Goal: Navigation & Orientation: Find specific page/section

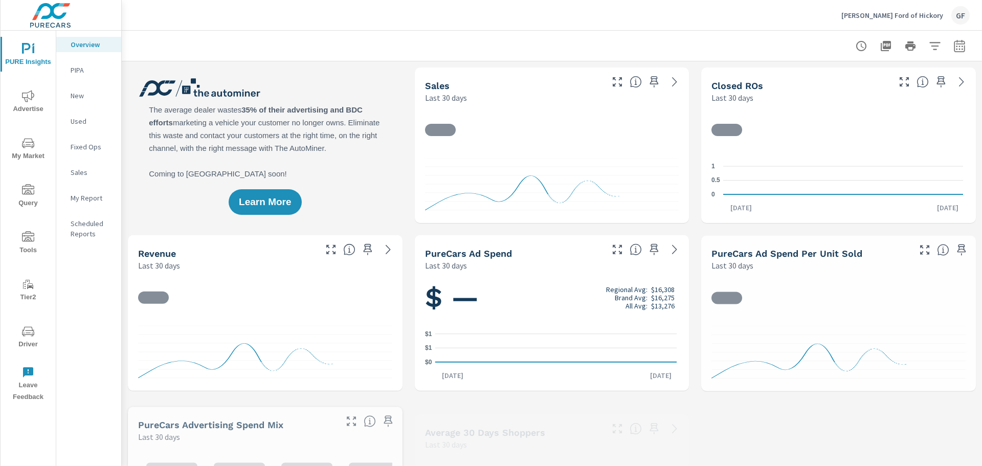
click at [950, 8] on div "[PERSON_NAME] Ford of Hickory GF" at bounding box center [906, 15] width 128 height 18
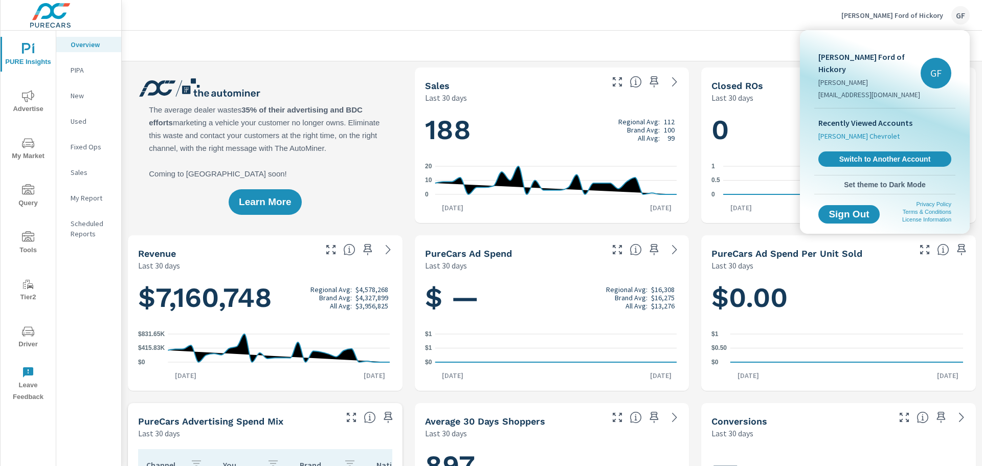
click at [866, 129] on li "[PERSON_NAME] Chevrolet" at bounding box center [885, 136] width 133 height 14
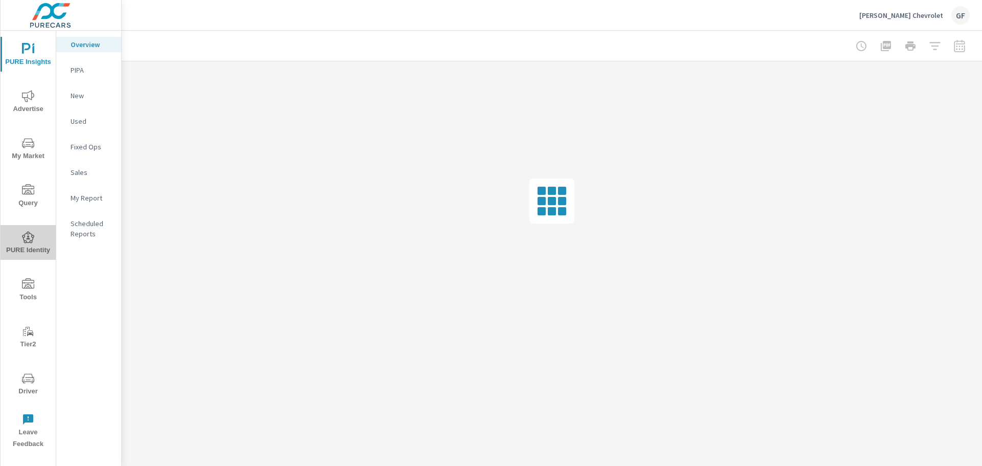
click at [31, 242] on span "PURE Identity" at bounding box center [28, 243] width 49 height 25
click at [27, 240] on icon "nav menu" at bounding box center [28, 237] width 12 height 12
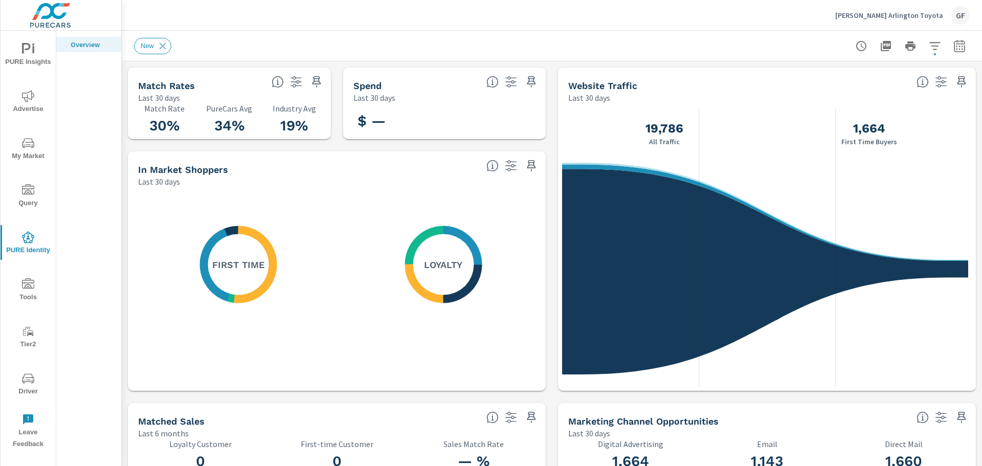
scroll to position [1, 0]
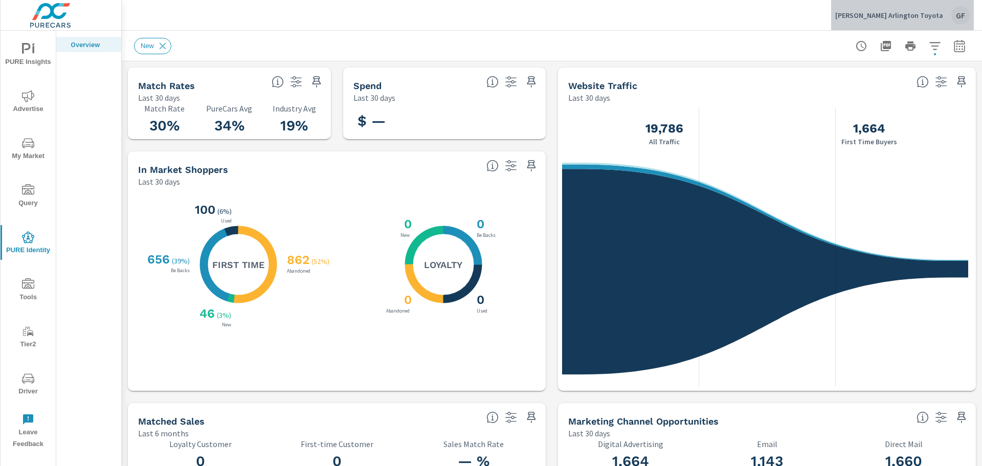
click at [956, 11] on div "GF" at bounding box center [961, 15] width 18 height 18
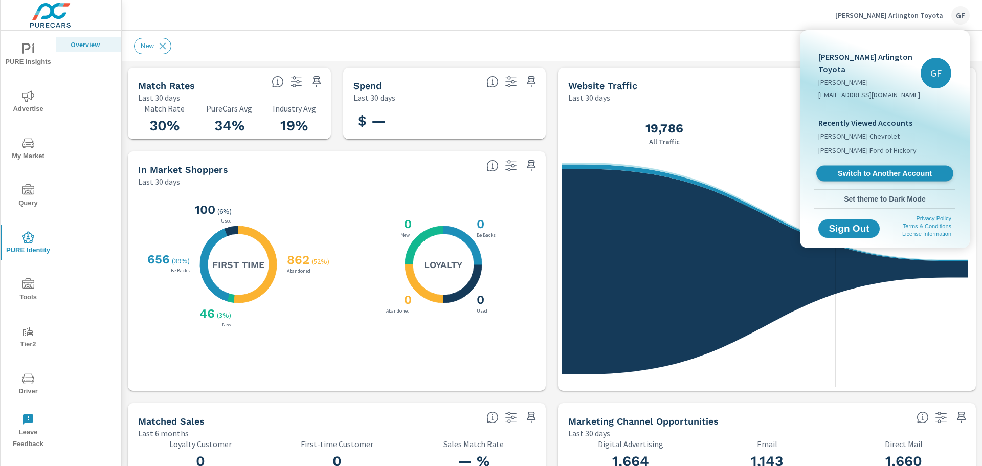
click at [905, 169] on span "Switch to Another Account" at bounding box center [884, 174] width 125 height 10
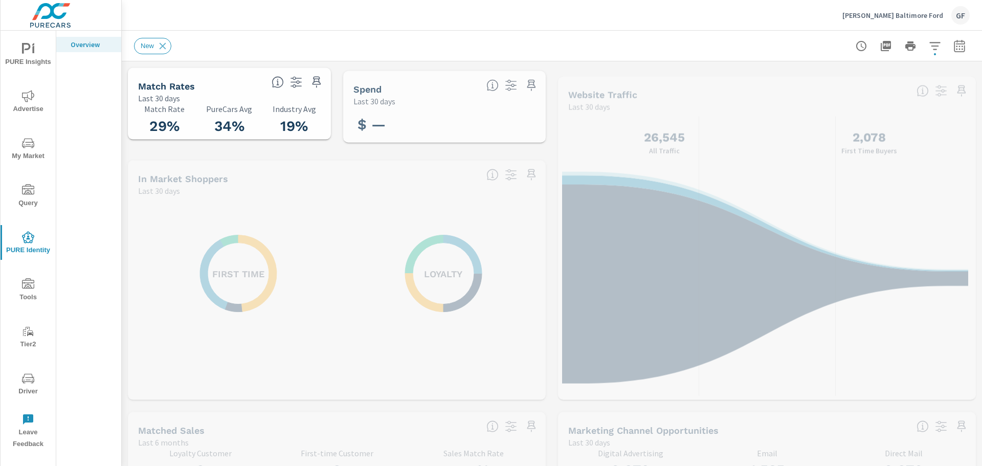
scroll to position [1, 0]
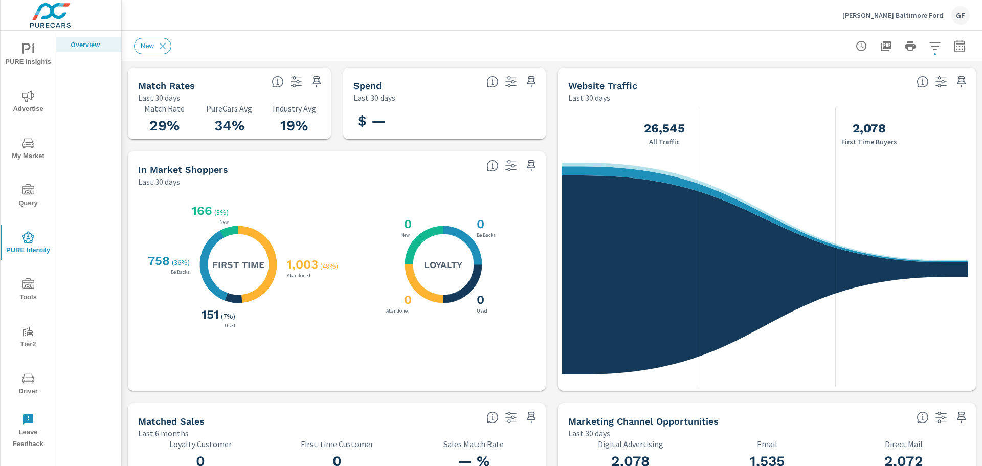
click at [954, 13] on div "GF" at bounding box center [961, 15] width 18 height 18
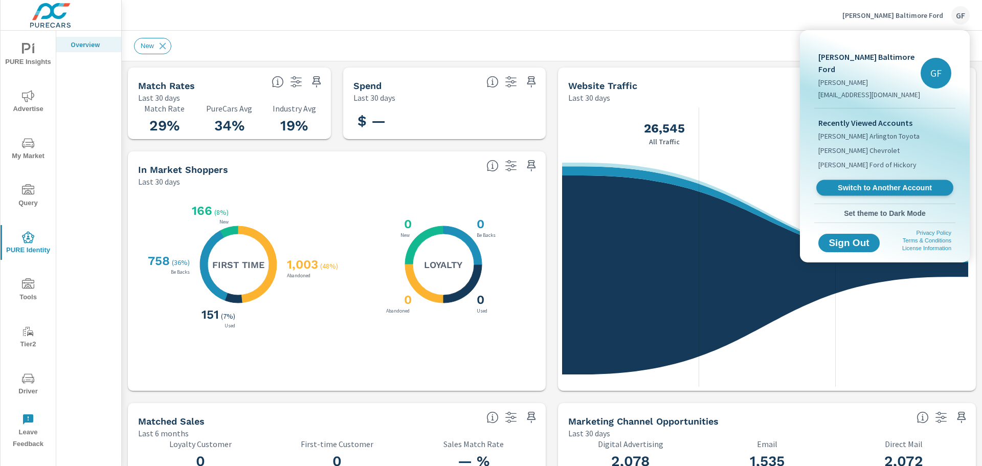
click at [902, 183] on span "Switch to Another Account" at bounding box center [884, 188] width 125 height 10
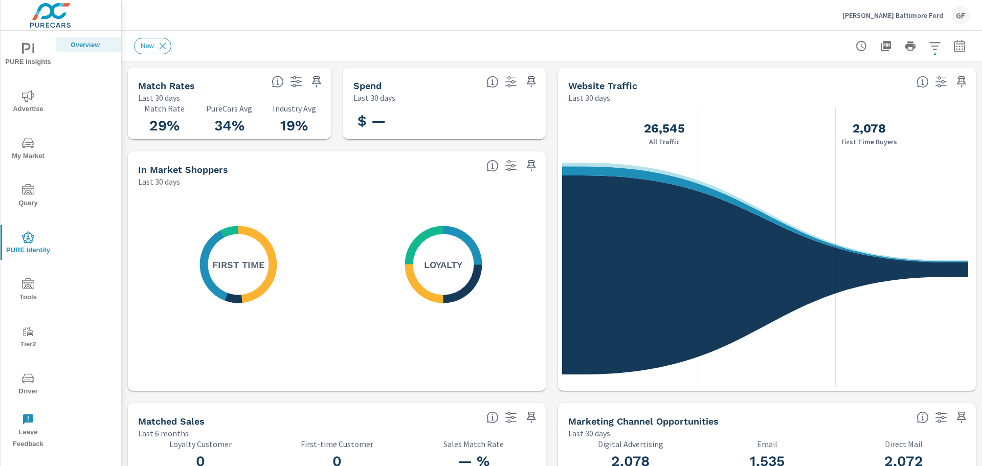
scroll to position [1, 0]
click at [962, 15] on div "GF" at bounding box center [961, 15] width 18 height 18
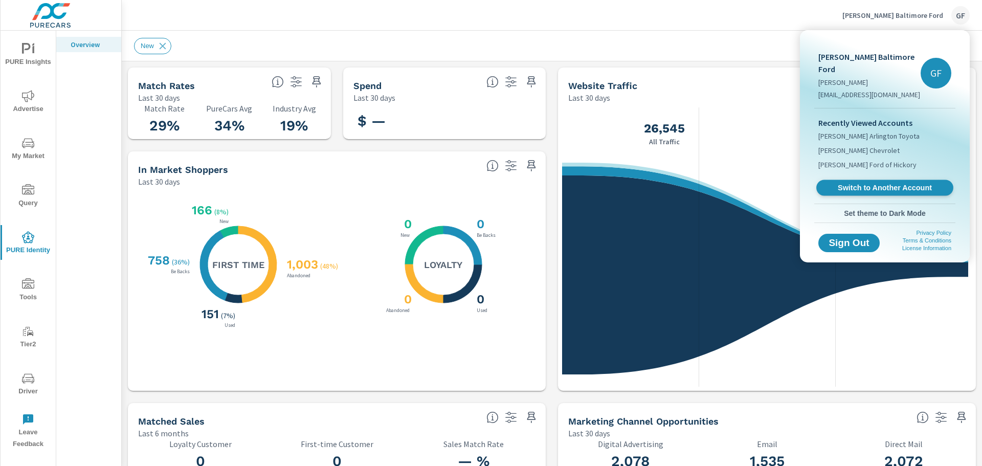
click at [892, 167] on div "Recently Viewed Accounts Koons Arlington Toyota Ancira Winton Chevrolet Cloning…" at bounding box center [884, 155] width 141 height 95
click at [894, 183] on span "Switch to Another Account" at bounding box center [884, 188] width 125 height 10
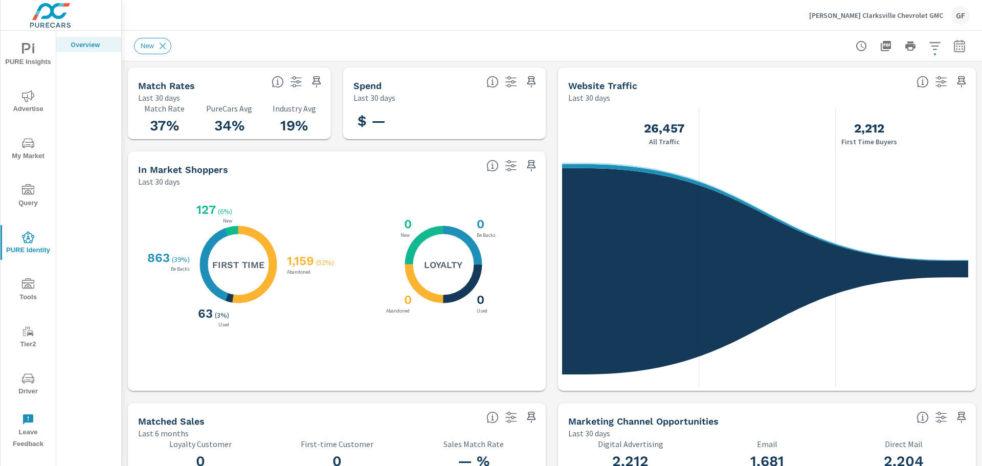
scroll to position [1, 0]
click at [960, 17] on div "GF" at bounding box center [961, 15] width 18 height 18
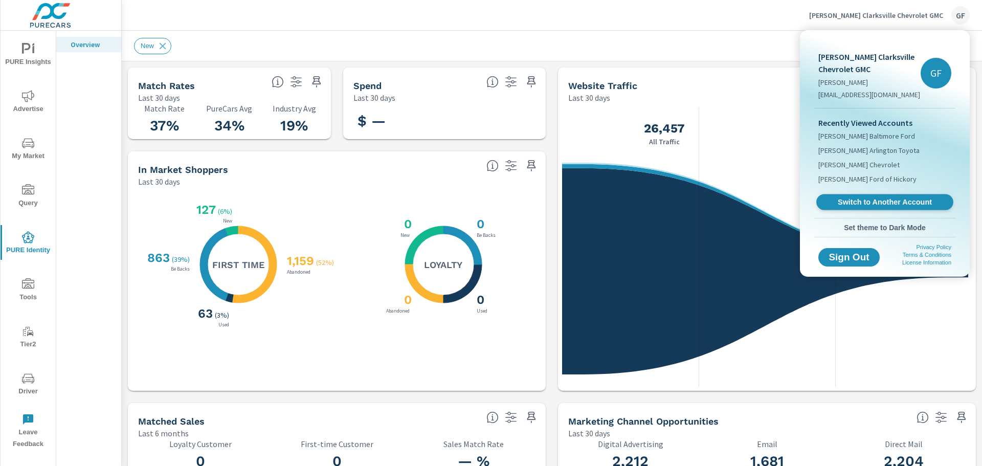
click at [913, 204] on span "Switch to Another Account" at bounding box center [884, 202] width 125 height 10
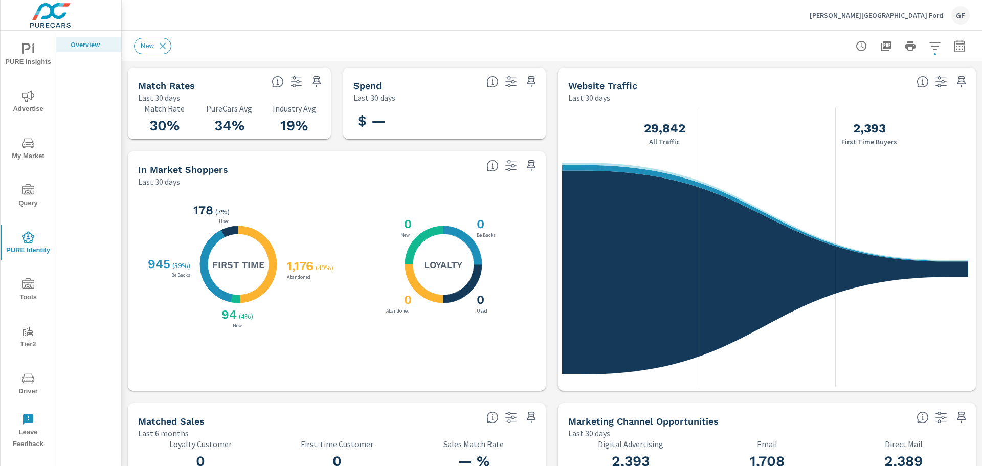
scroll to position [1, 0]
click at [963, 10] on div "GF" at bounding box center [961, 15] width 18 height 18
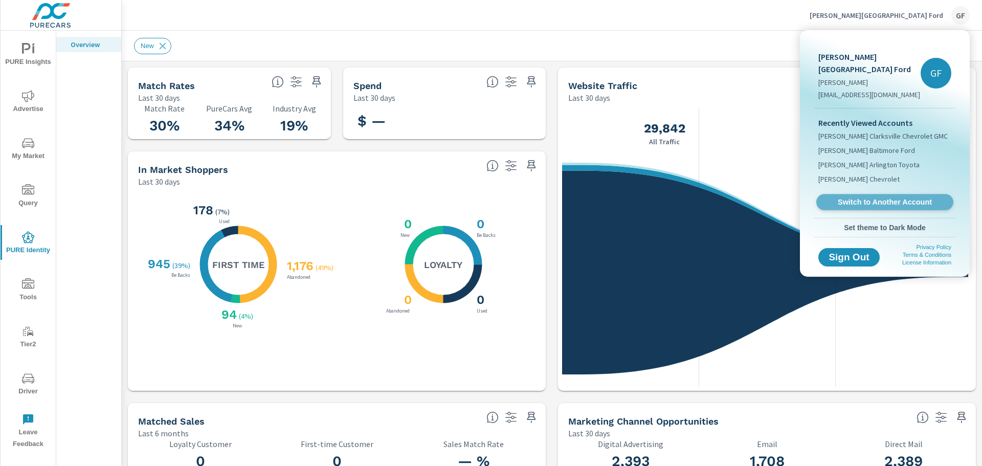
click at [881, 197] on span "Switch to Another Account" at bounding box center [884, 202] width 125 height 10
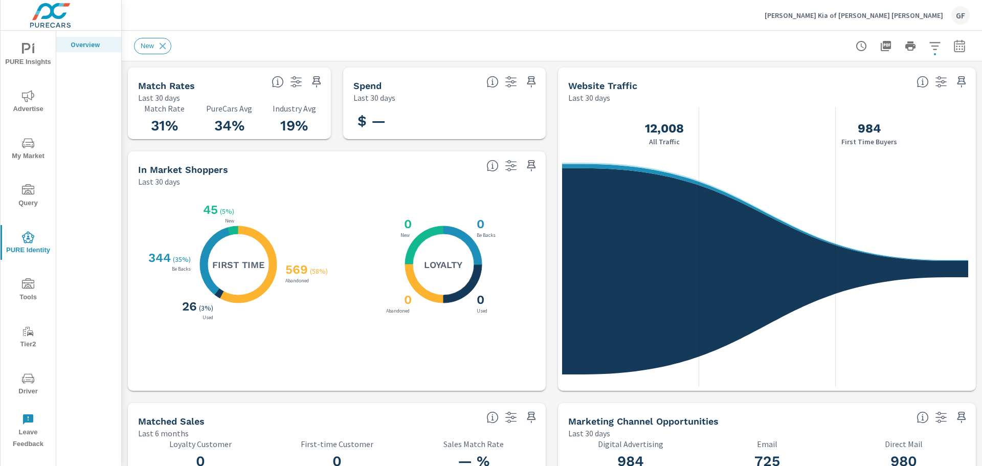
scroll to position [1, 0]
click at [962, 14] on div "GF" at bounding box center [961, 15] width 18 height 18
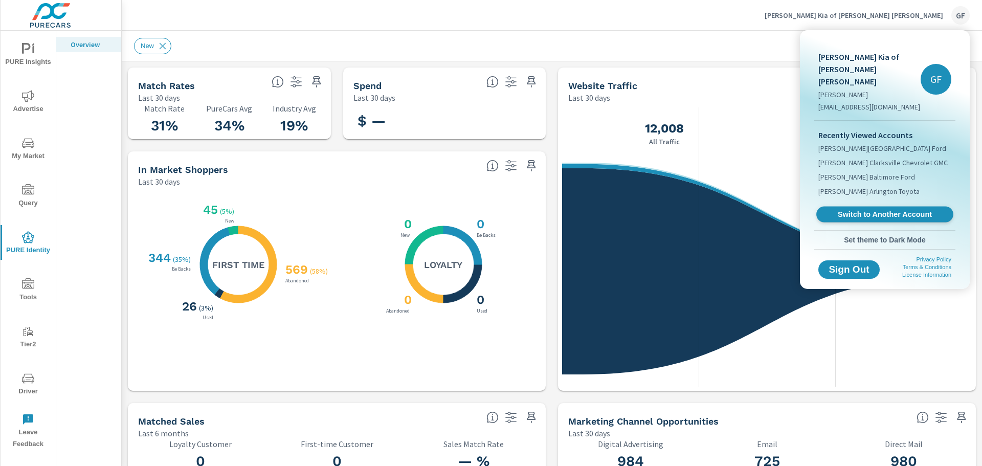
click at [914, 210] on span "Switch to Another Account" at bounding box center [884, 215] width 125 height 10
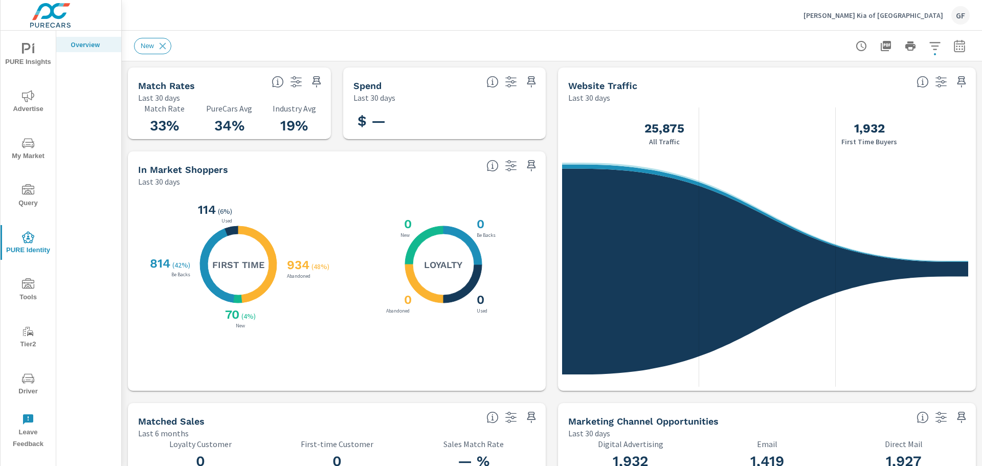
scroll to position [1, 0]
click at [964, 15] on div "GF" at bounding box center [961, 15] width 18 height 18
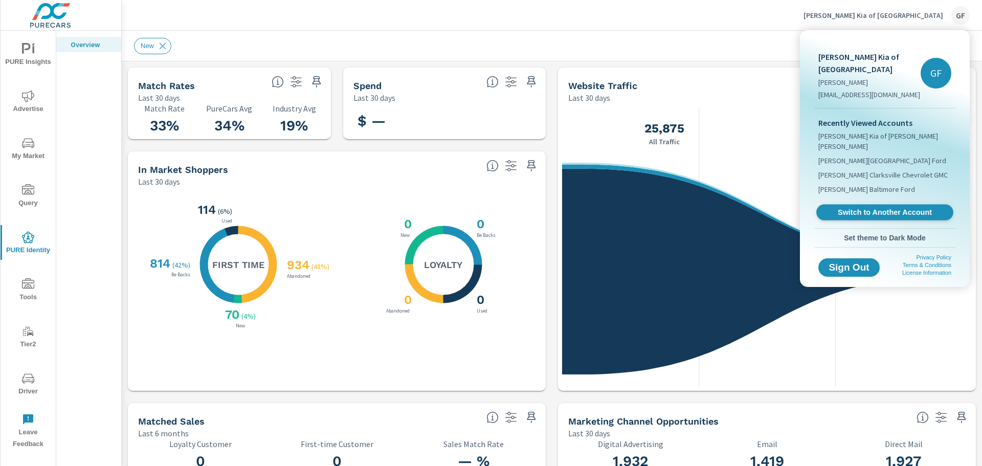
click at [892, 208] on span "Switch to Another Account" at bounding box center [884, 213] width 125 height 10
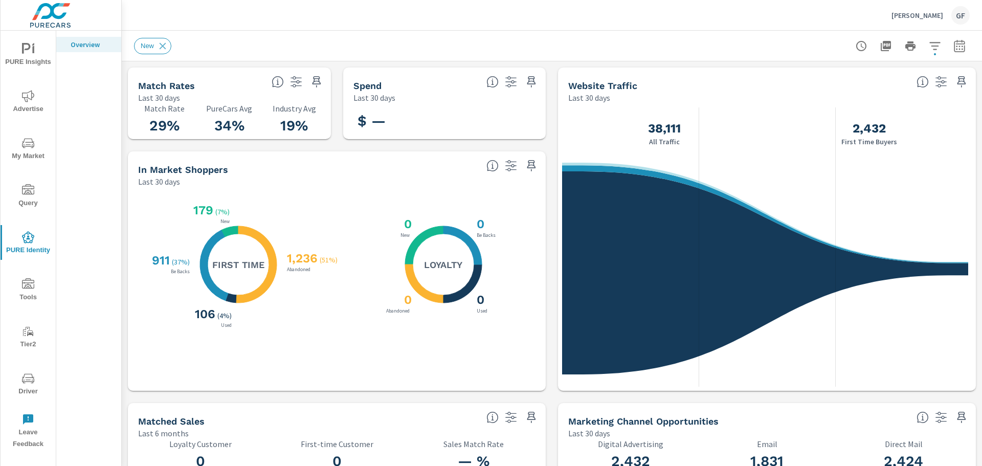
scroll to position [1, 0]
click at [961, 16] on div "GF" at bounding box center [961, 15] width 18 height 18
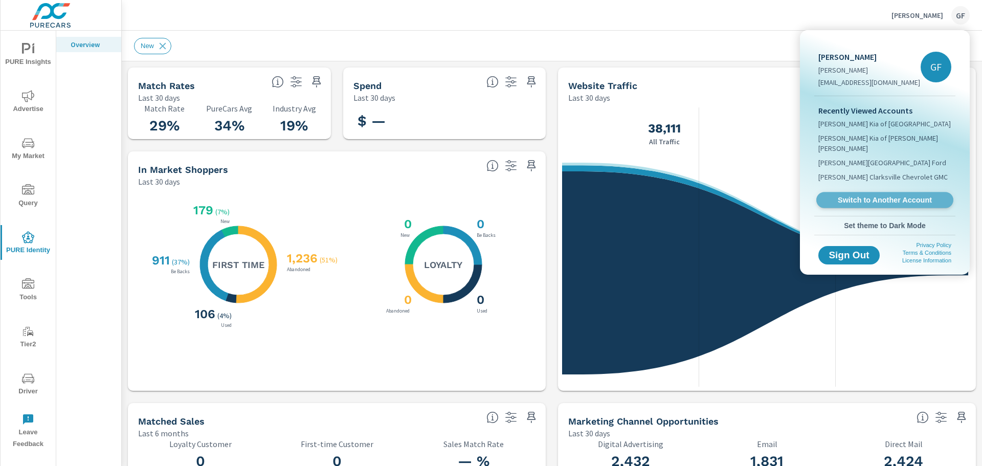
click at [885, 195] on span "Switch to Another Account" at bounding box center [884, 200] width 125 height 10
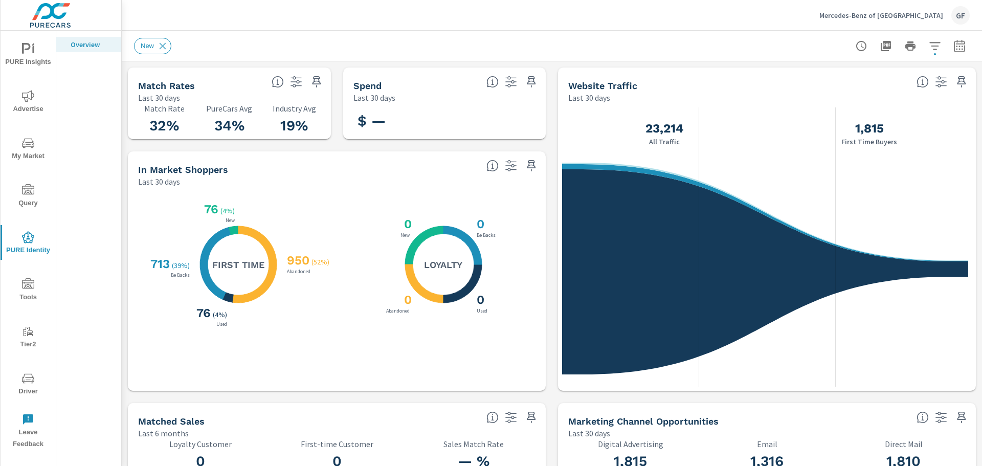
scroll to position [1, 0]
click at [965, 8] on div "GF" at bounding box center [961, 15] width 18 height 18
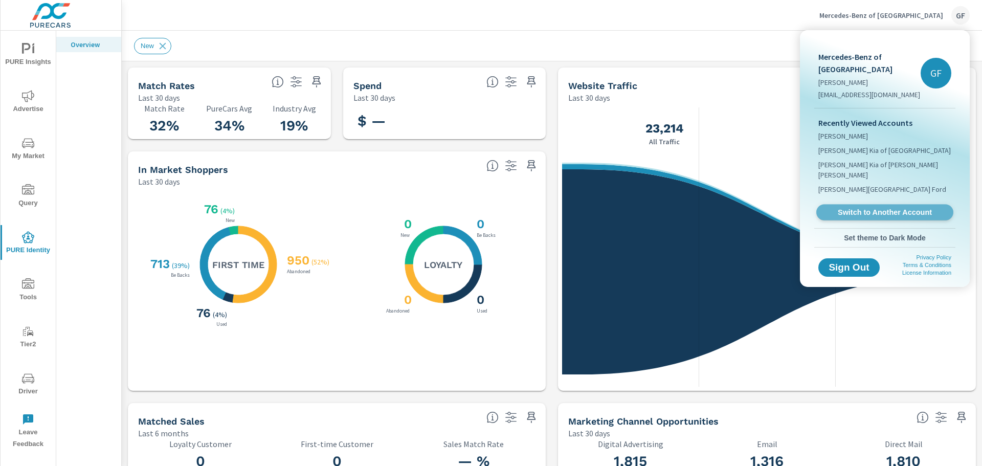
click at [912, 208] on span "Switch to Another Account" at bounding box center [884, 213] width 125 height 10
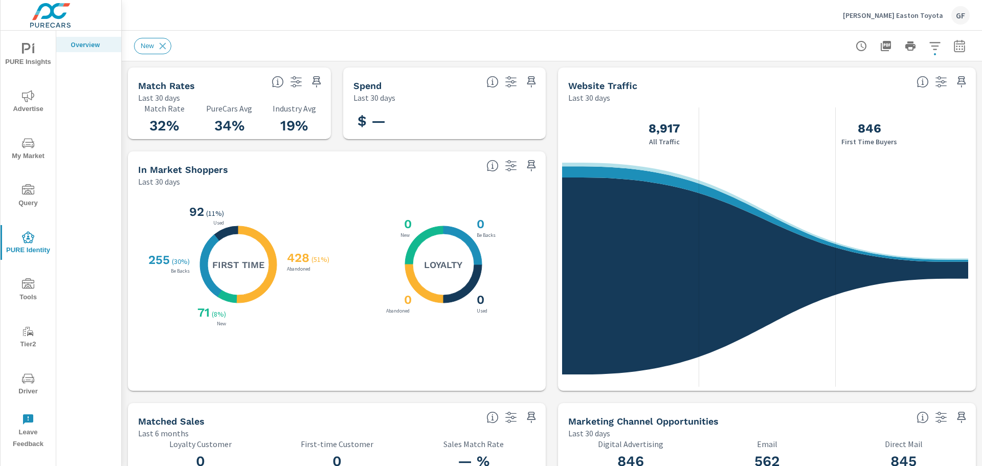
scroll to position [1, 0]
click at [970, 15] on button "Koons Easton Toyota GF" at bounding box center [906, 15] width 135 height 30
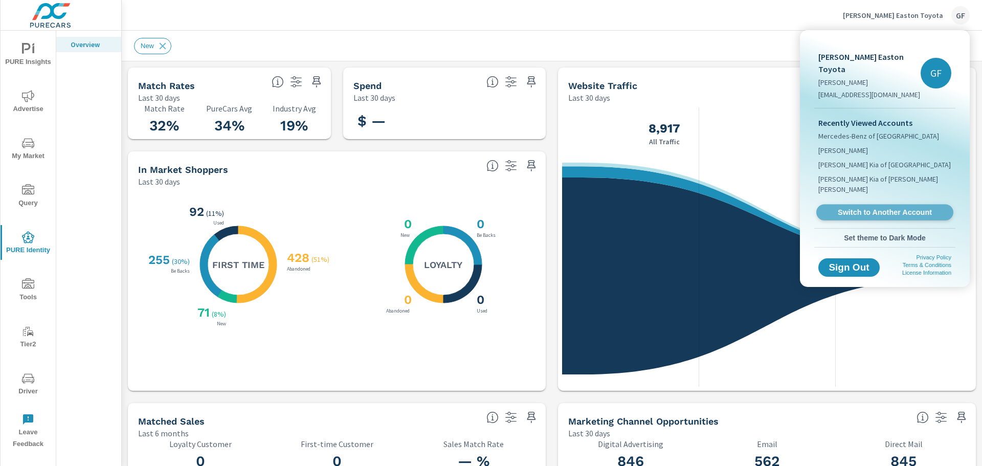
click at [916, 208] on span "Switch to Another Account" at bounding box center [884, 213] width 125 height 10
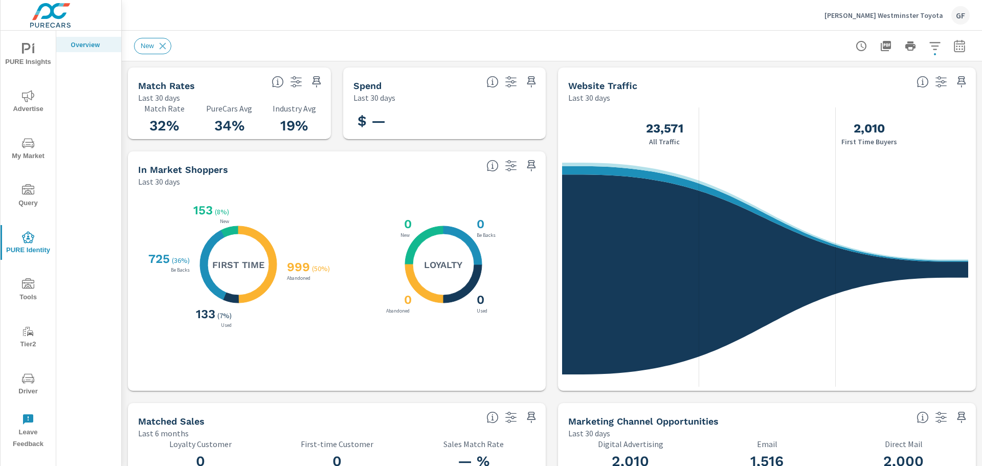
scroll to position [1, 0]
click at [957, 16] on div "GF" at bounding box center [961, 15] width 18 height 18
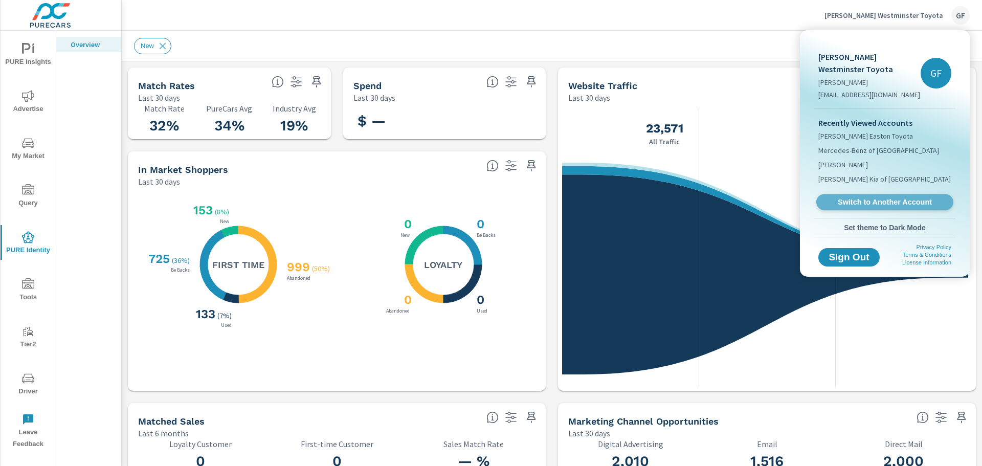
click at [909, 197] on span "Switch to Another Account" at bounding box center [884, 202] width 125 height 10
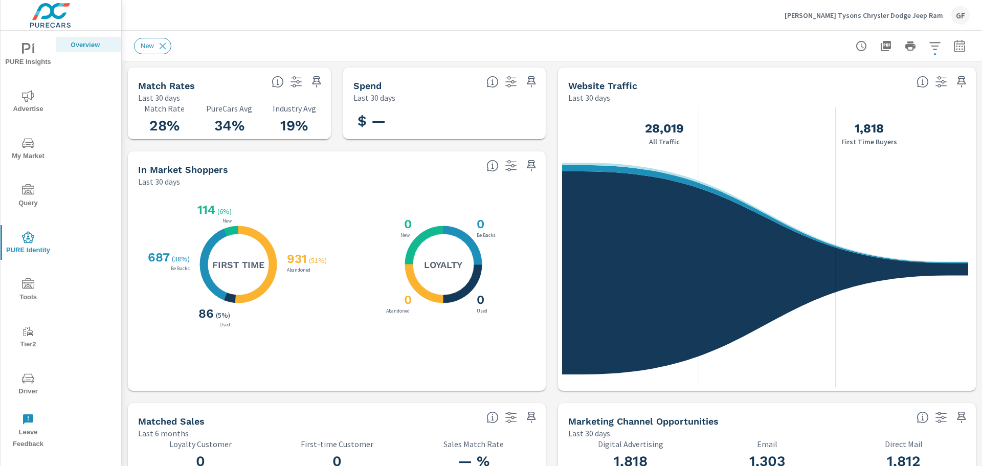
click at [964, 10] on div "GF" at bounding box center [961, 15] width 18 height 18
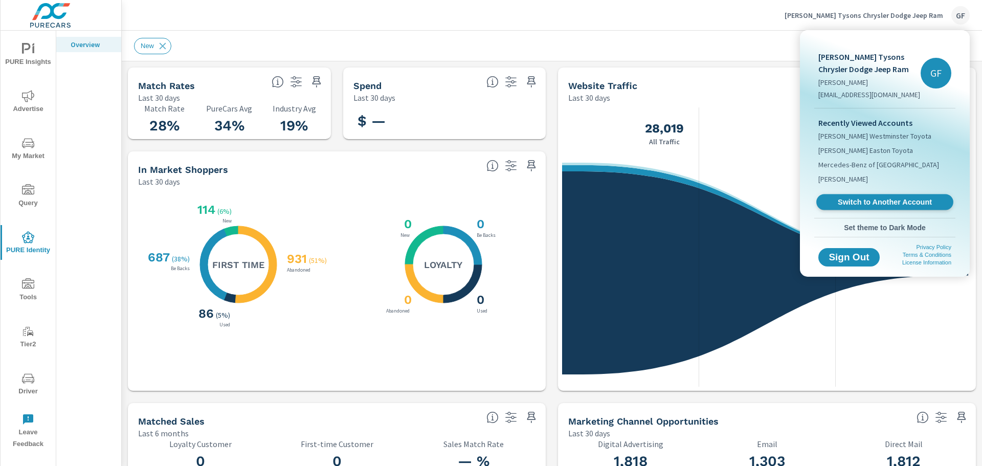
click at [905, 202] on span "Switch to Another Account" at bounding box center [884, 202] width 125 height 10
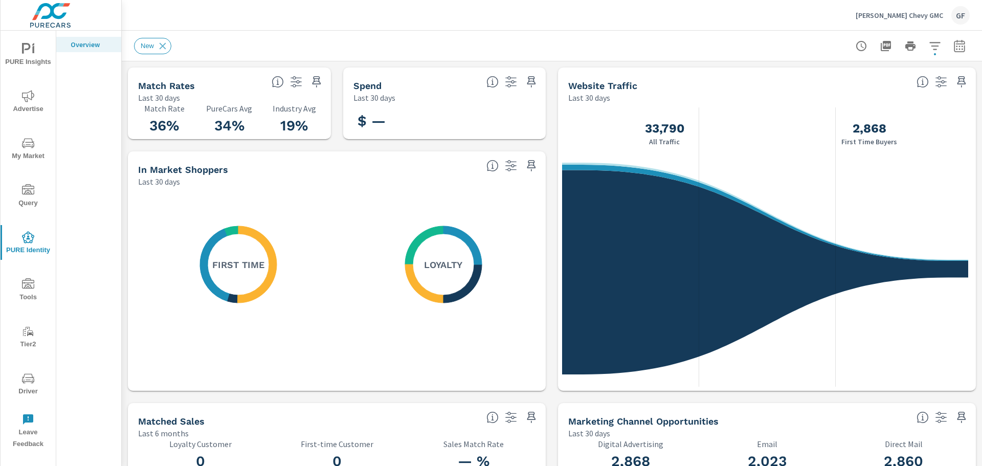
scroll to position [1, 0]
click at [956, 15] on div "GF" at bounding box center [961, 15] width 18 height 18
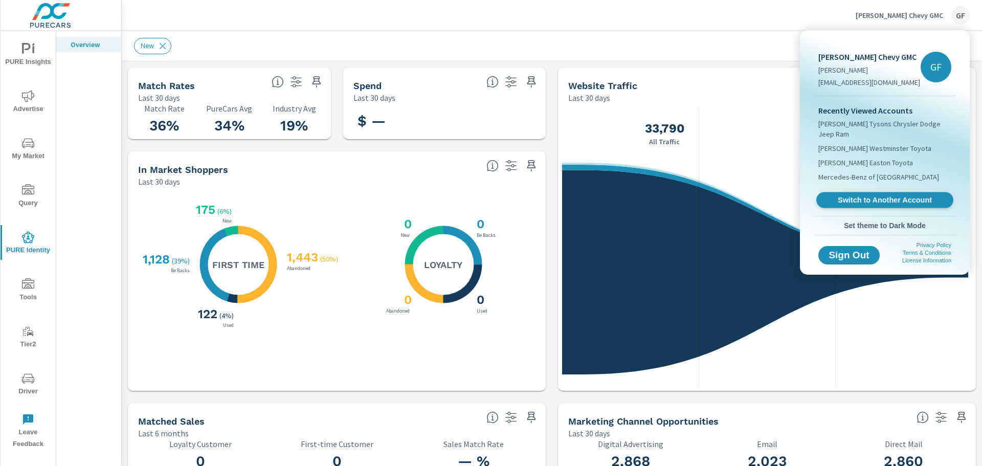
click at [910, 197] on link "Switch to Another Account" at bounding box center [884, 200] width 137 height 16
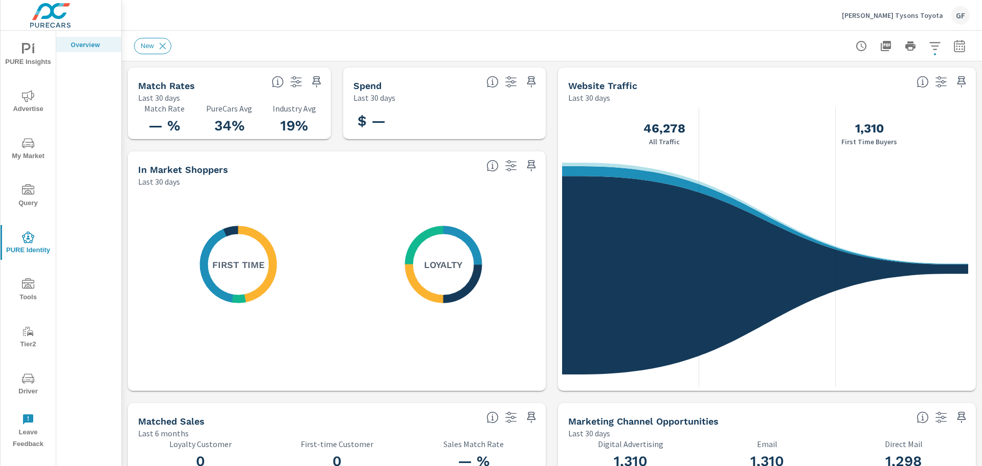
scroll to position [1, 0]
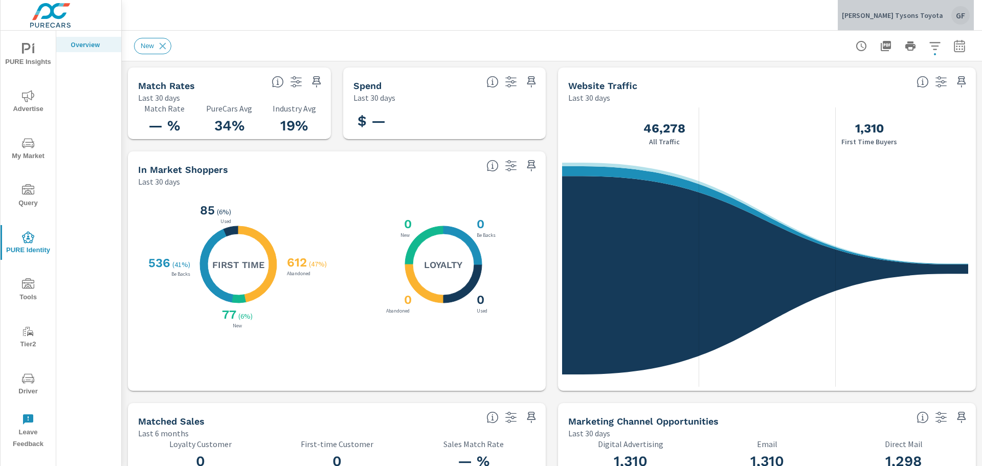
click at [962, 14] on div "GF" at bounding box center [961, 15] width 18 height 18
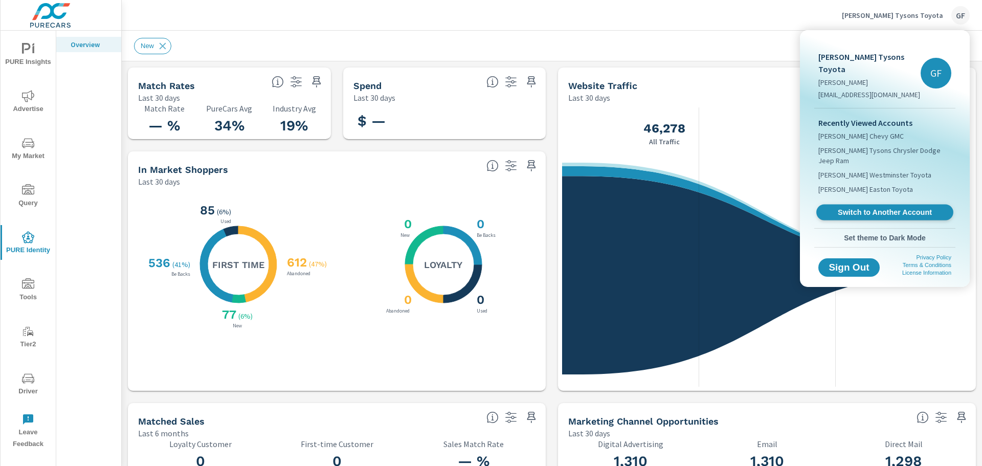
click at [888, 208] on span "Switch to Another Account" at bounding box center [884, 213] width 125 height 10
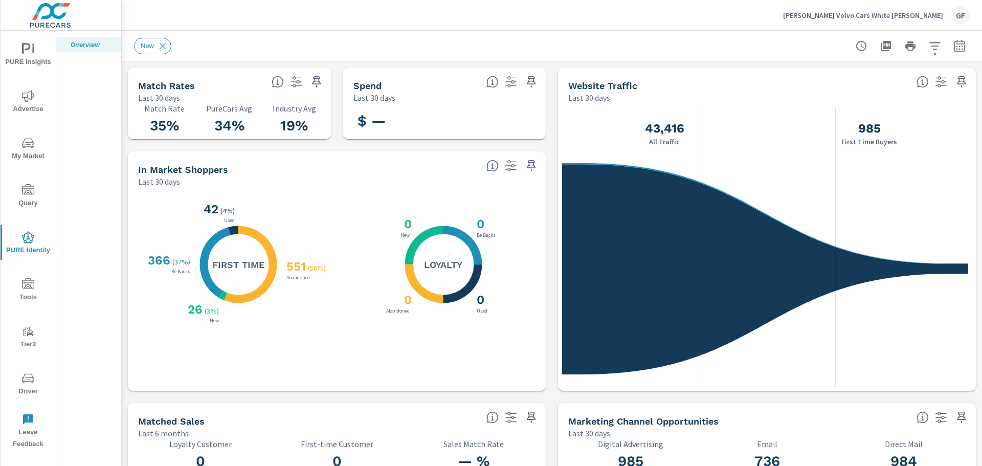
scroll to position [1, 0]
click at [967, 15] on div "GF" at bounding box center [961, 15] width 18 height 18
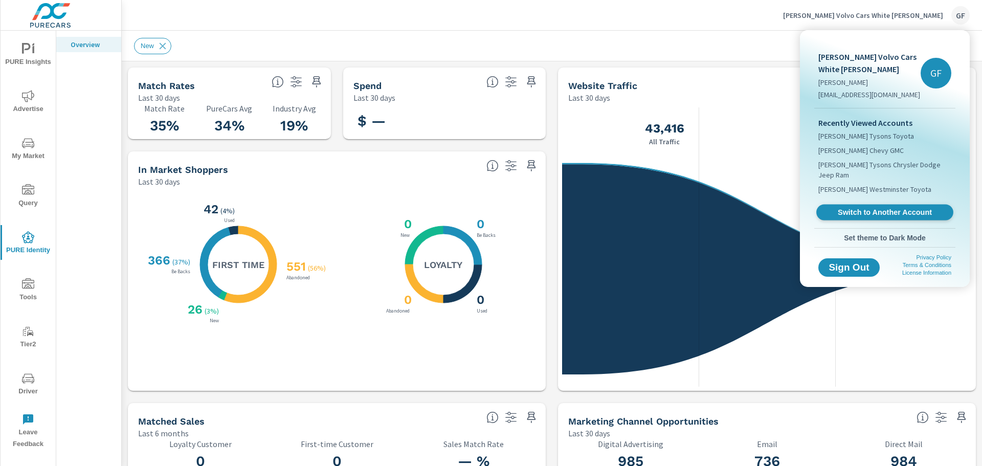
click at [914, 208] on span "Switch to Another Account" at bounding box center [884, 213] width 125 height 10
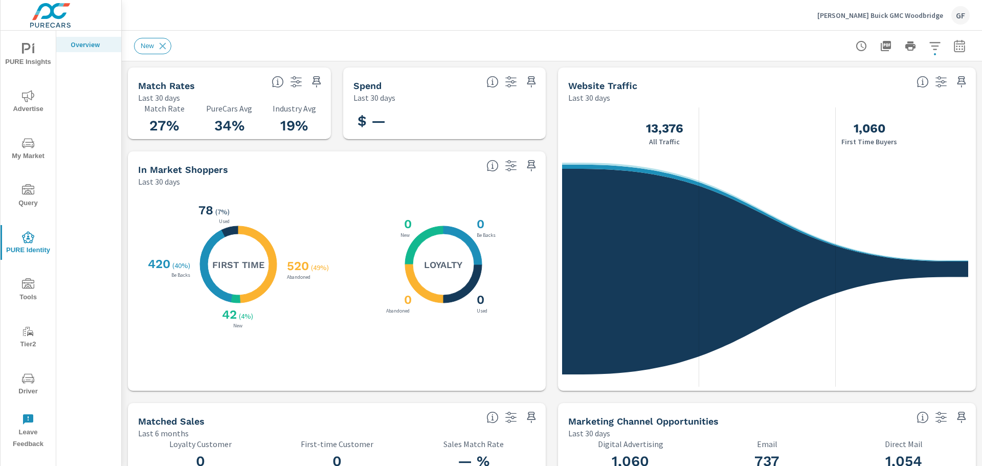
click at [962, 18] on div "GF" at bounding box center [961, 15] width 18 height 18
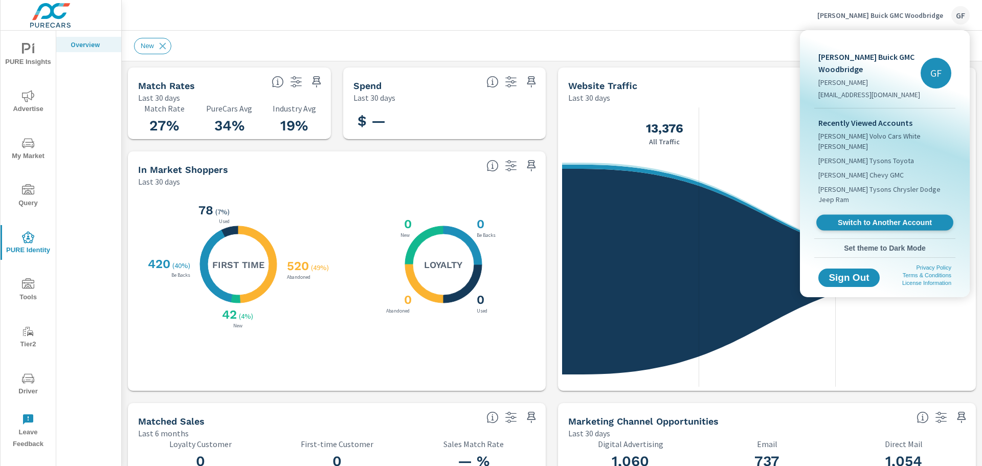
click at [922, 215] on link "Switch to Another Account" at bounding box center [884, 223] width 137 height 16
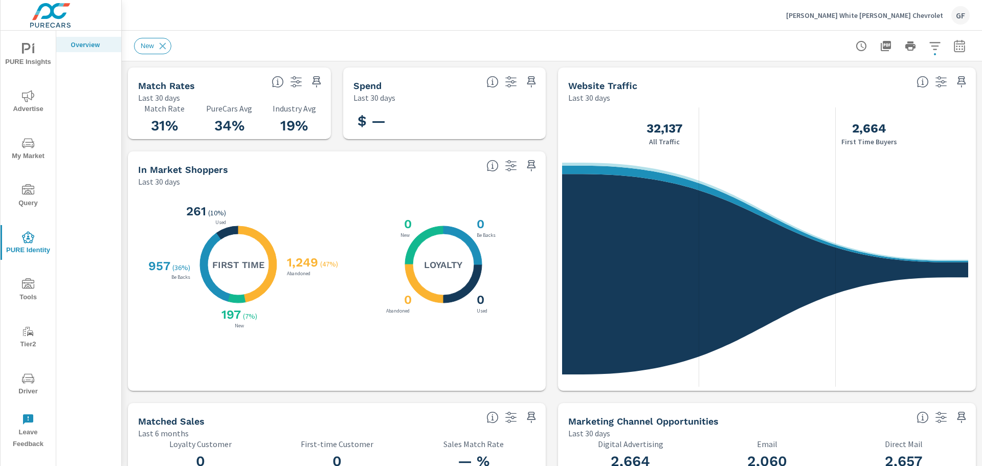
scroll to position [1, 0]
click at [962, 14] on div "GF" at bounding box center [961, 15] width 18 height 18
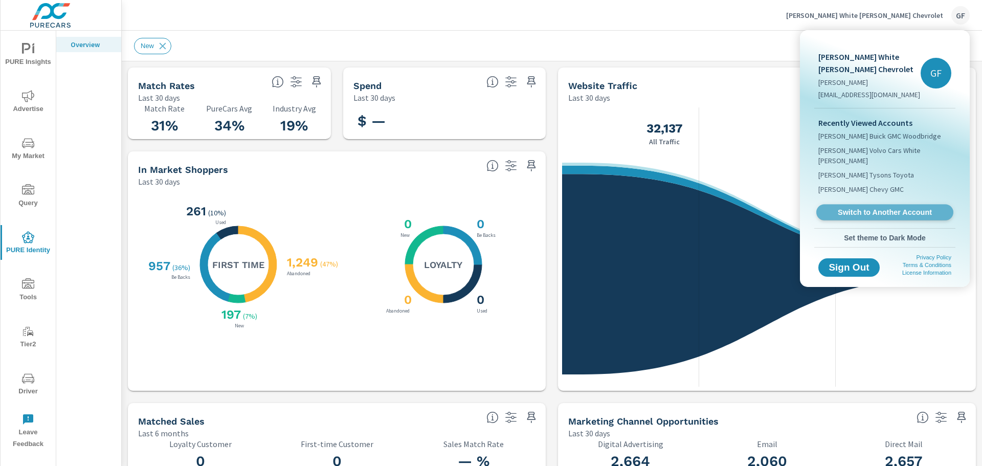
click at [897, 208] on span "Switch to Another Account" at bounding box center [884, 213] width 125 height 10
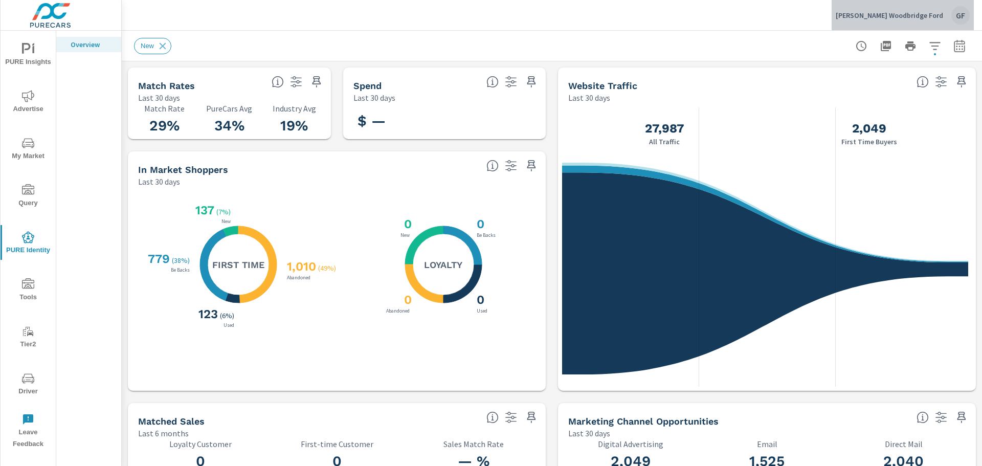
click at [957, 7] on div "GF" at bounding box center [961, 15] width 18 height 18
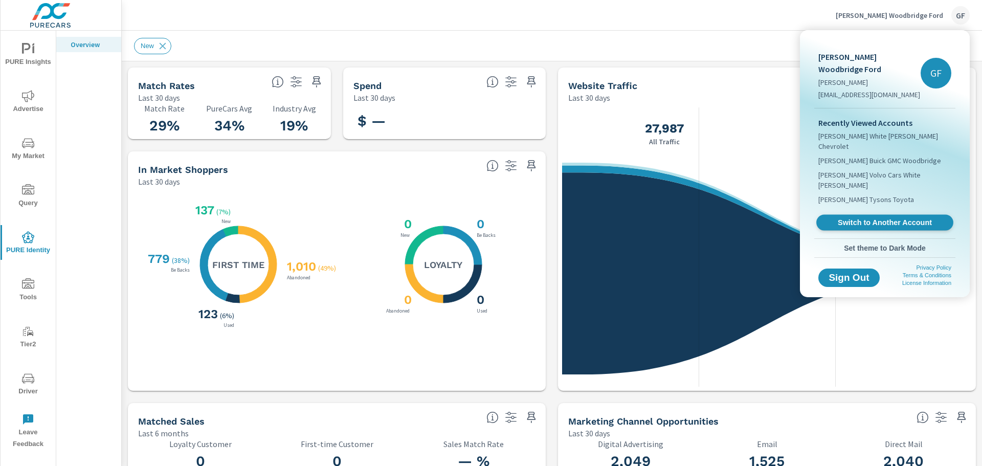
click at [885, 215] on link "Switch to Another Account" at bounding box center [884, 223] width 137 height 16
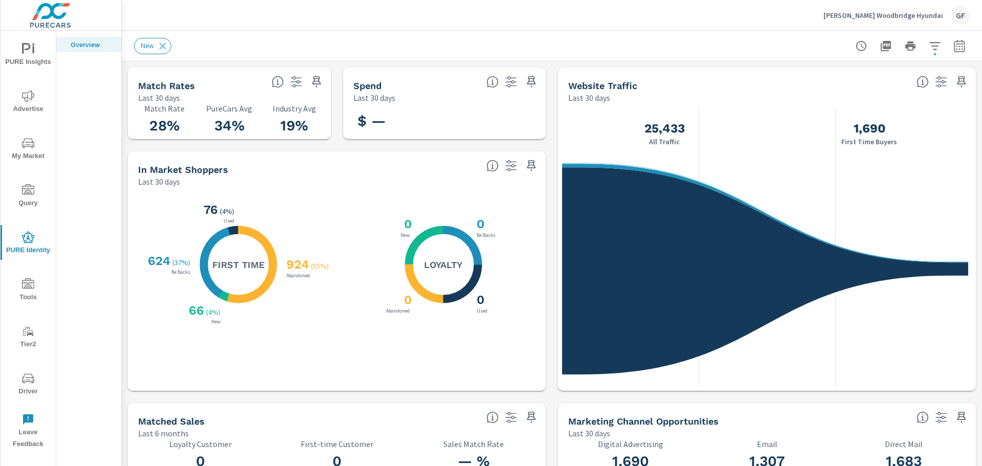
scroll to position [1, 0]
click at [965, 17] on div "GF" at bounding box center [961, 15] width 18 height 18
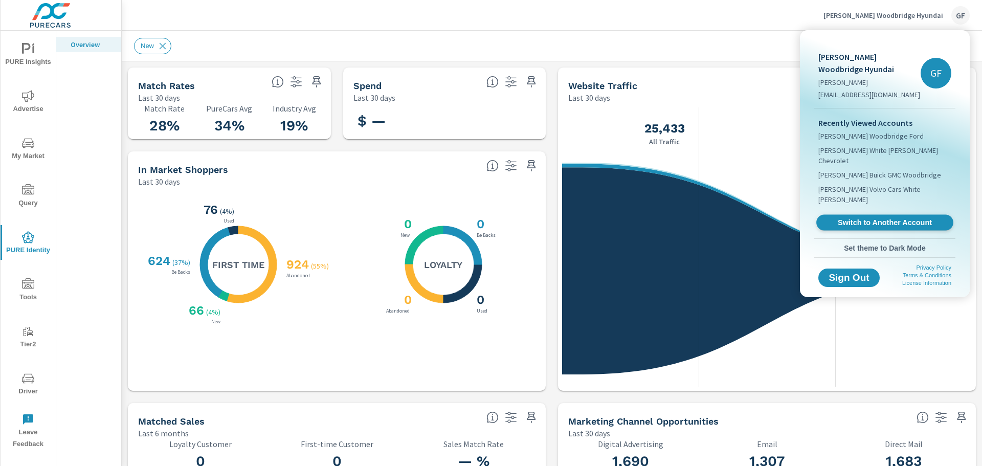
click at [903, 218] on span "Switch to Another Account" at bounding box center [884, 223] width 125 height 10
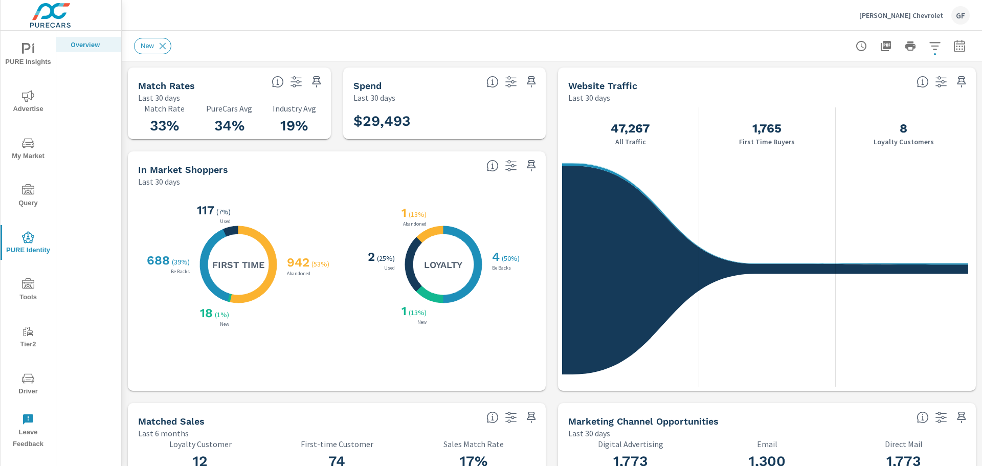
scroll to position [1, 0]
click at [958, 19] on div "GF" at bounding box center [961, 15] width 18 height 18
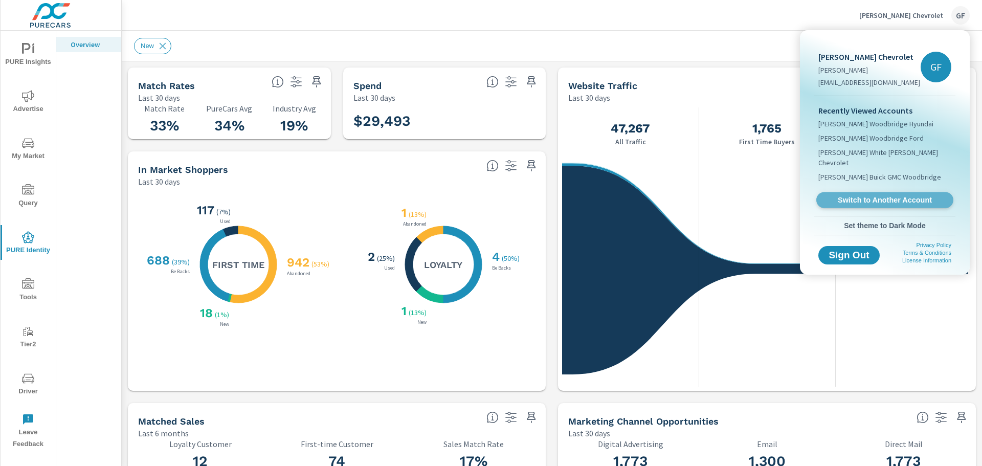
click at [921, 195] on span "Switch to Another Account" at bounding box center [884, 200] width 125 height 10
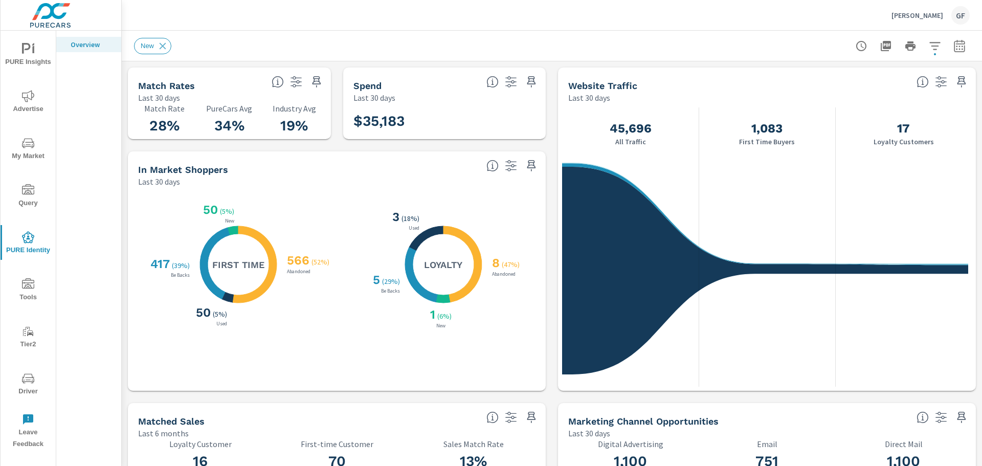
scroll to position [1, 0]
click at [956, 14] on div "GF" at bounding box center [961, 15] width 18 height 18
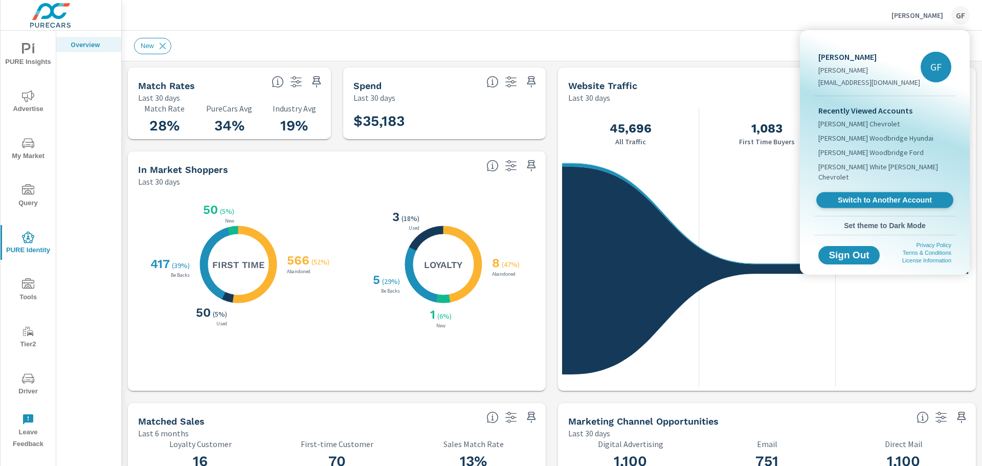
click at [879, 195] on span "Switch to Another Account" at bounding box center [884, 200] width 125 height 10
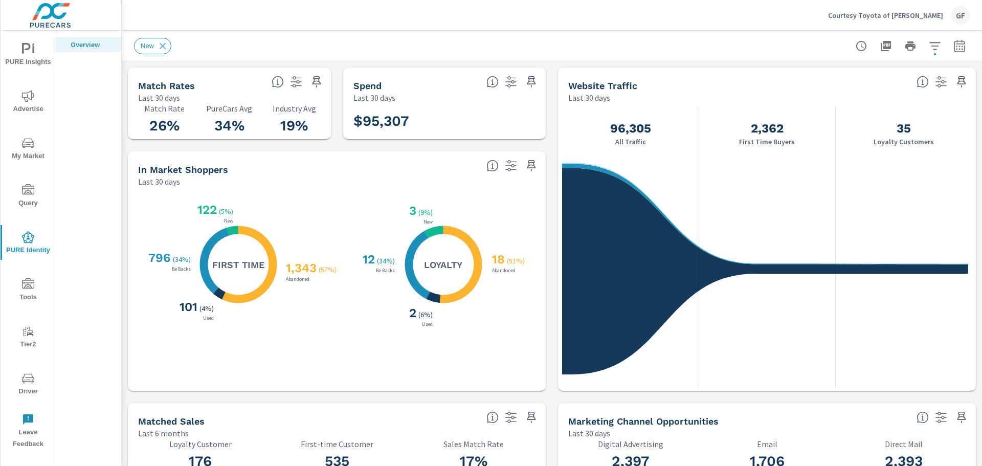
scroll to position [1, 0]
click at [957, 12] on div "GF" at bounding box center [961, 15] width 18 height 18
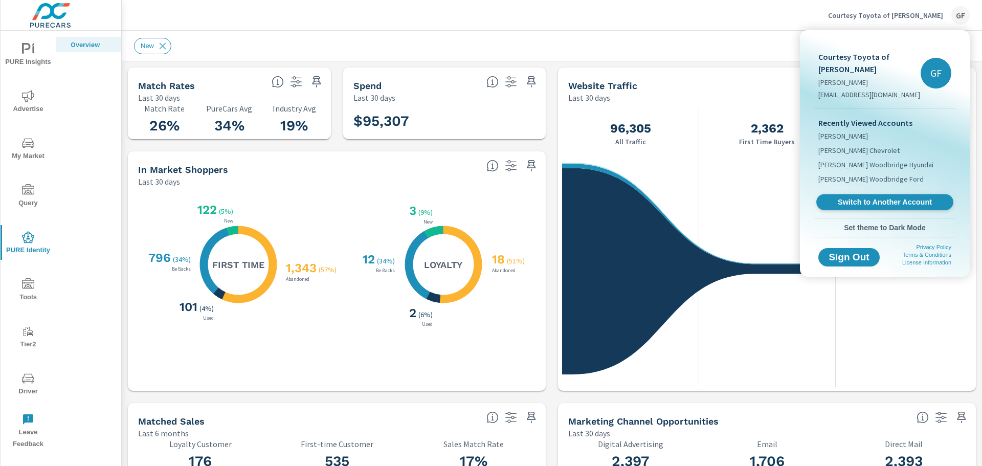
click at [874, 197] on span "Switch to Another Account" at bounding box center [884, 202] width 125 height 10
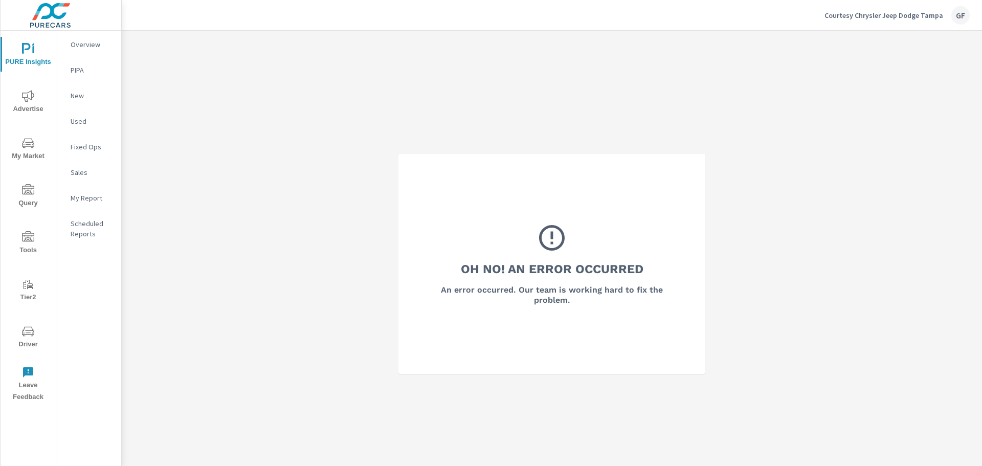
click at [960, 14] on div "GF" at bounding box center [961, 15] width 18 height 18
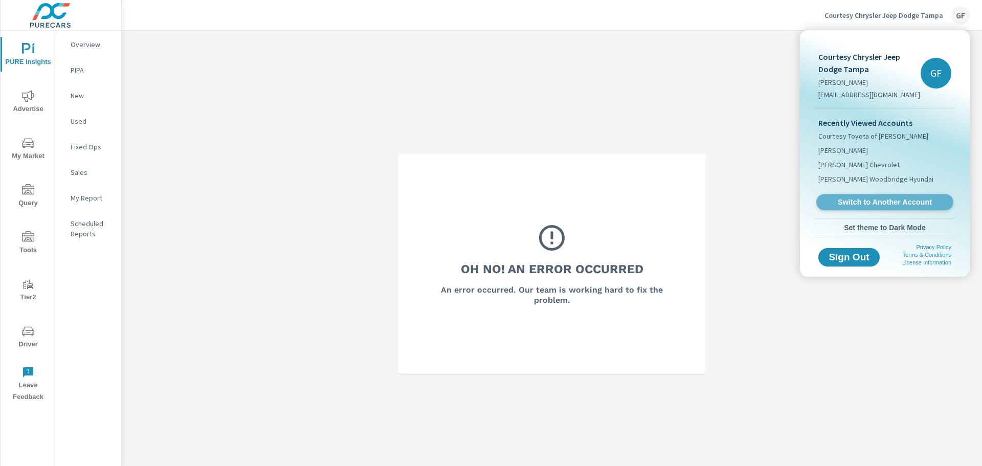
click at [874, 205] on span "Switch to Another Account" at bounding box center [884, 202] width 125 height 10
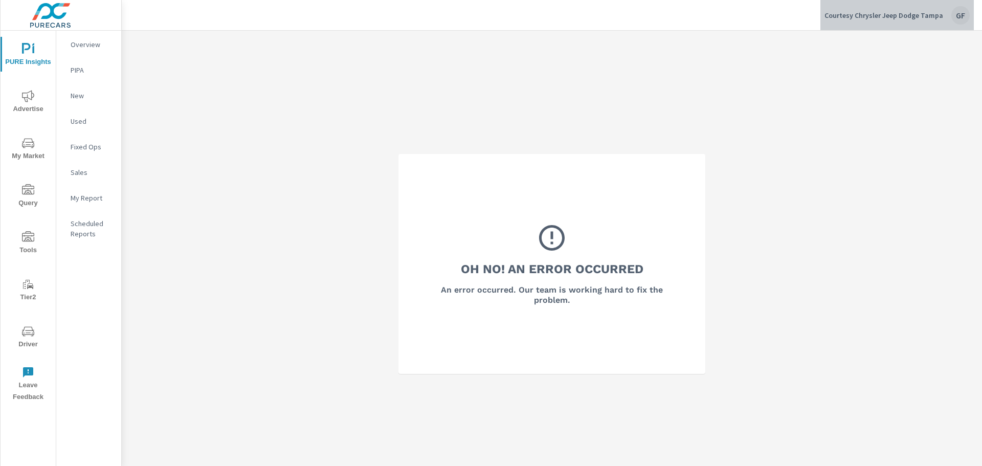
click at [954, 12] on div "Courtesy Chrysler Jeep Dodge Tampa GF" at bounding box center [897, 15] width 145 height 18
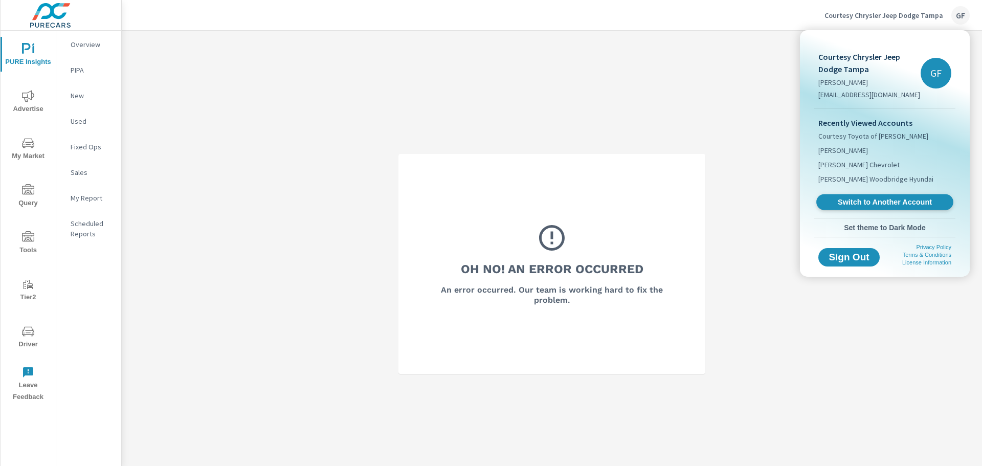
click at [908, 201] on span "Switch to Another Account" at bounding box center [884, 202] width 125 height 10
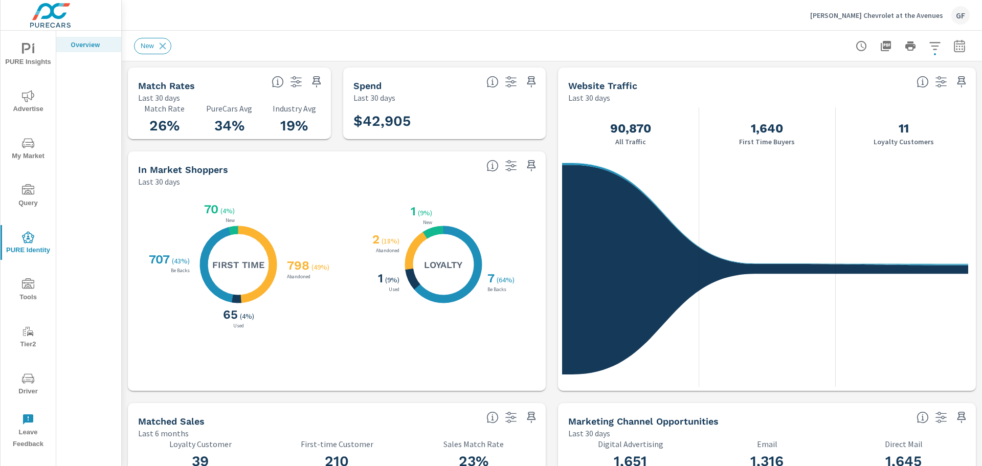
scroll to position [1, 0]
click at [974, 5] on div "Coggin Chevrolet at the Avenues GF" at bounding box center [552, 15] width 860 height 30
click at [964, 7] on div "GF" at bounding box center [961, 15] width 18 height 18
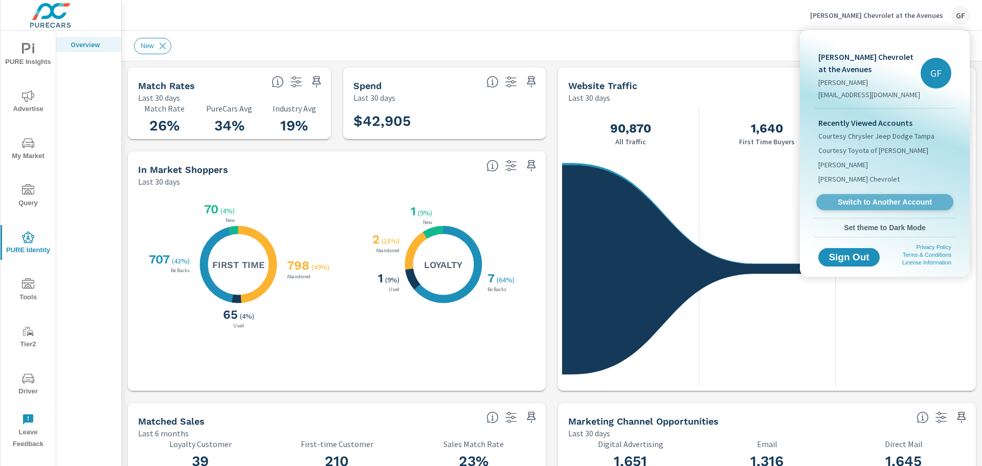
click at [883, 198] on span "Switch to Another Account" at bounding box center [884, 202] width 125 height 10
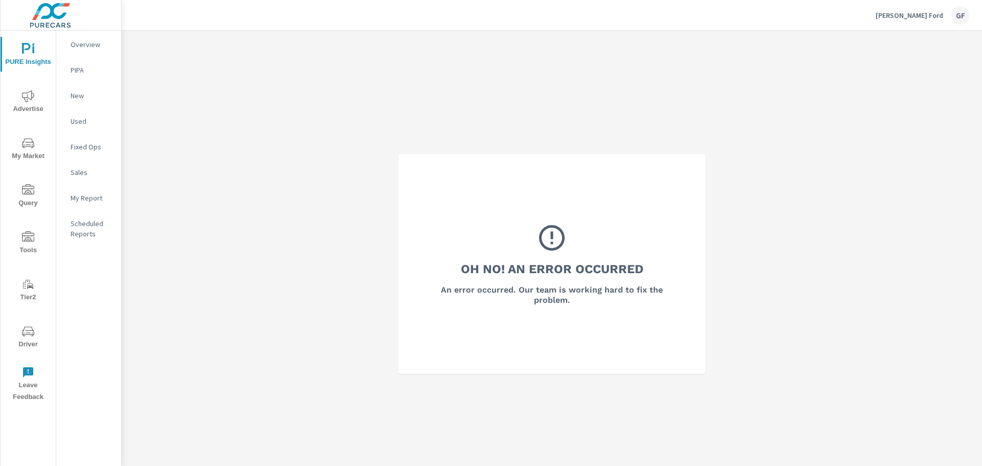
click at [968, 8] on div "Coggin DeLand Ford GF" at bounding box center [923, 15] width 94 height 18
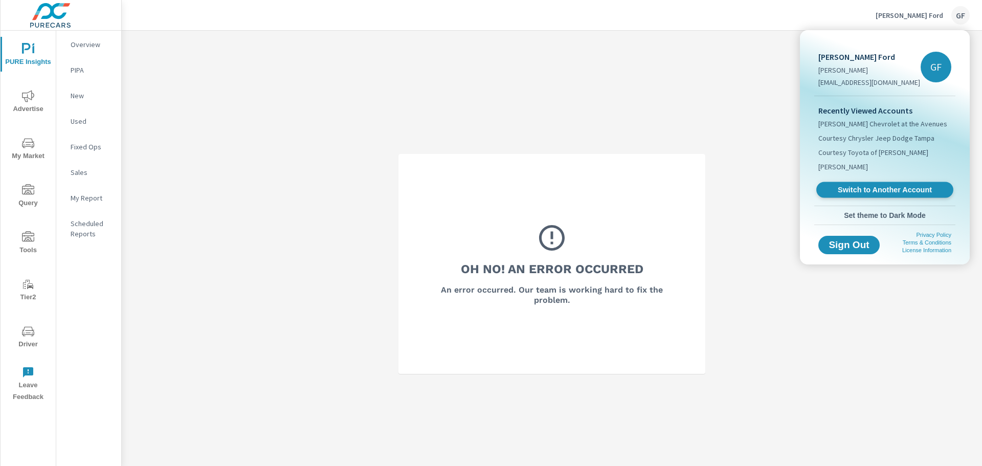
click at [922, 189] on span "Switch to Another Account" at bounding box center [884, 190] width 125 height 10
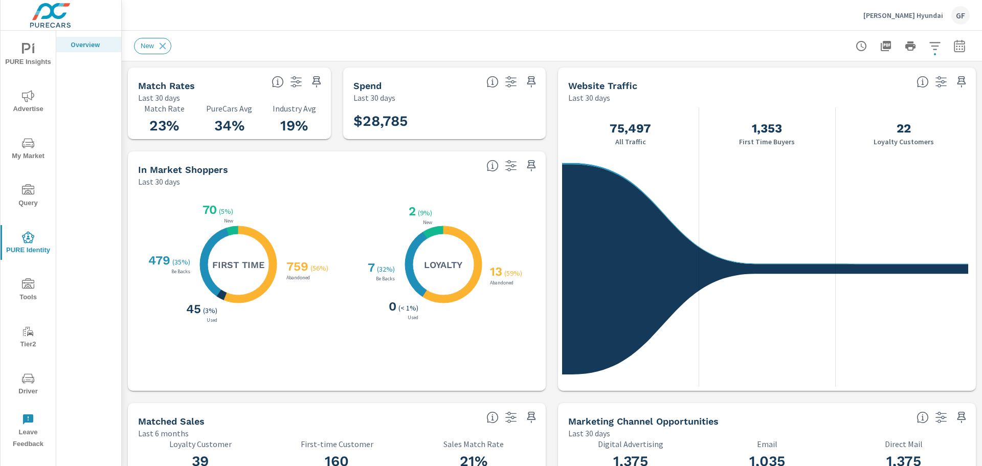
scroll to position [1, 0]
click at [959, 18] on div "GF" at bounding box center [961, 15] width 18 height 18
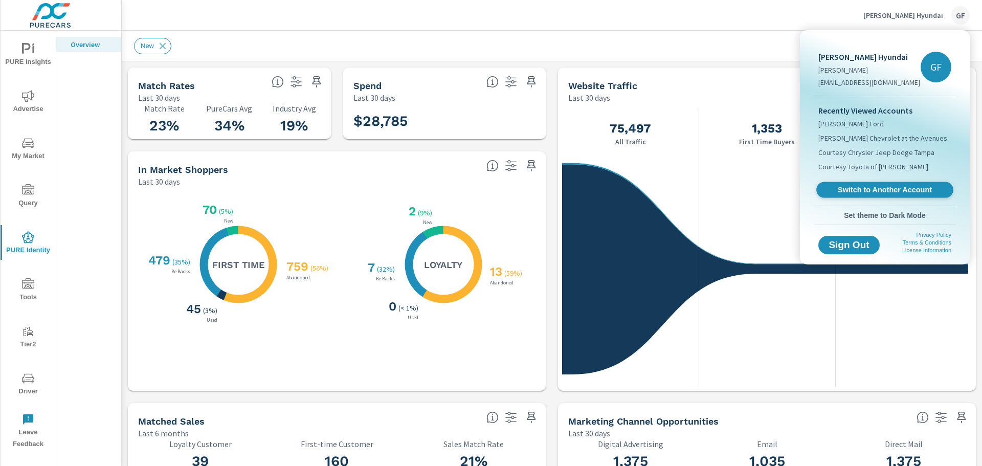
click at [905, 196] on link "Switch to Another Account" at bounding box center [884, 190] width 137 height 16
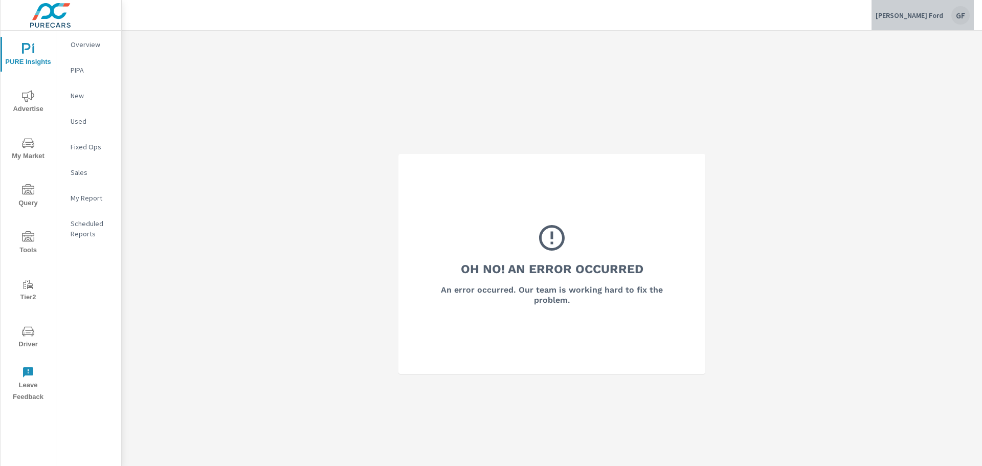
click at [963, 10] on div "GF" at bounding box center [961, 15] width 18 height 18
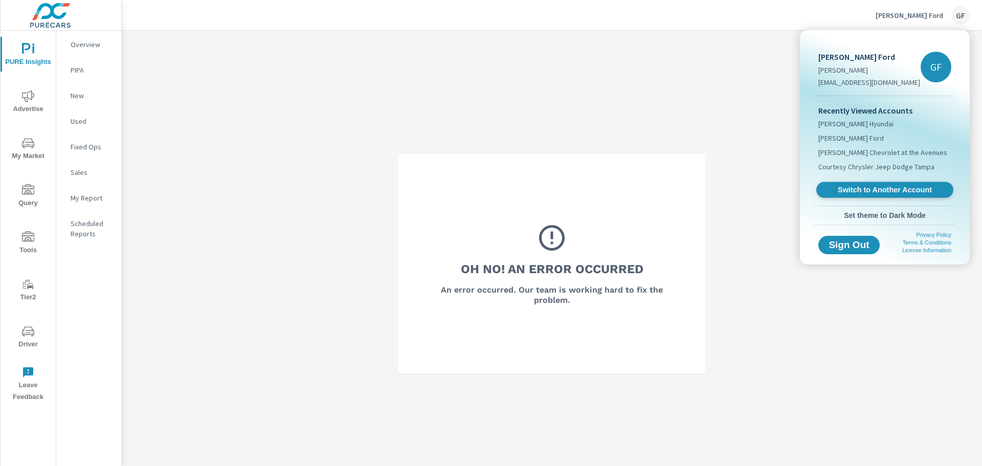
click at [920, 190] on span "Switch to Another Account" at bounding box center [884, 190] width 125 height 10
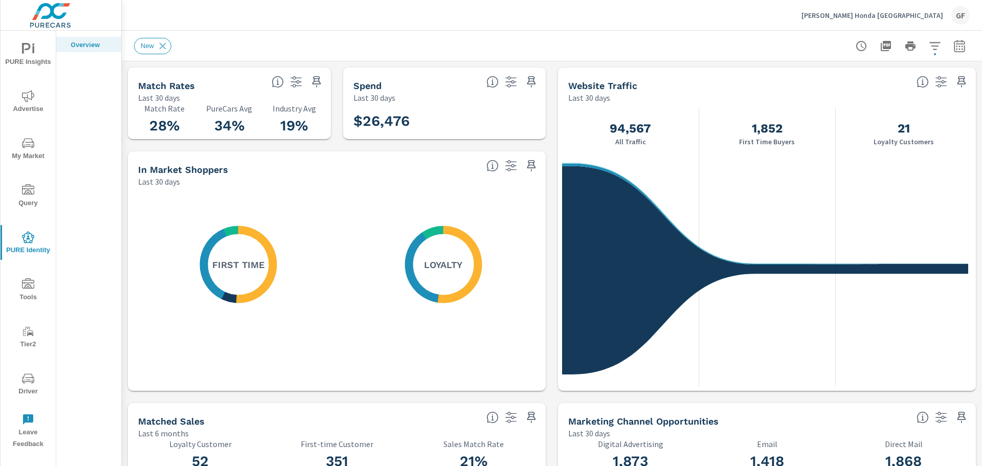
scroll to position [1, 0]
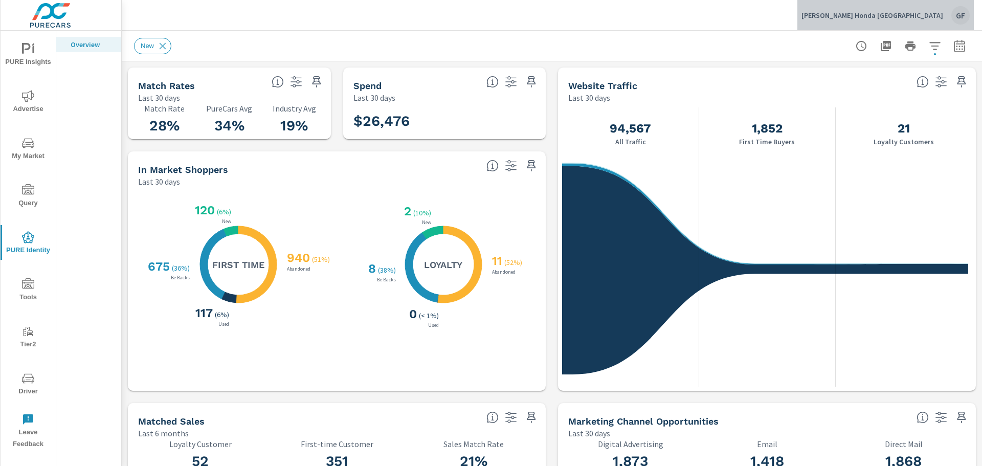
click at [959, 10] on div "GF" at bounding box center [961, 15] width 18 height 18
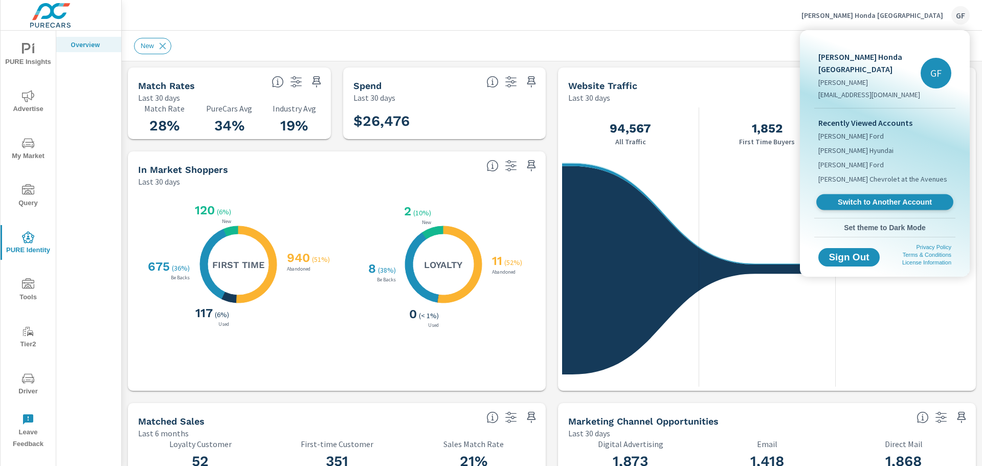
click at [869, 197] on span "Switch to Another Account" at bounding box center [884, 202] width 125 height 10
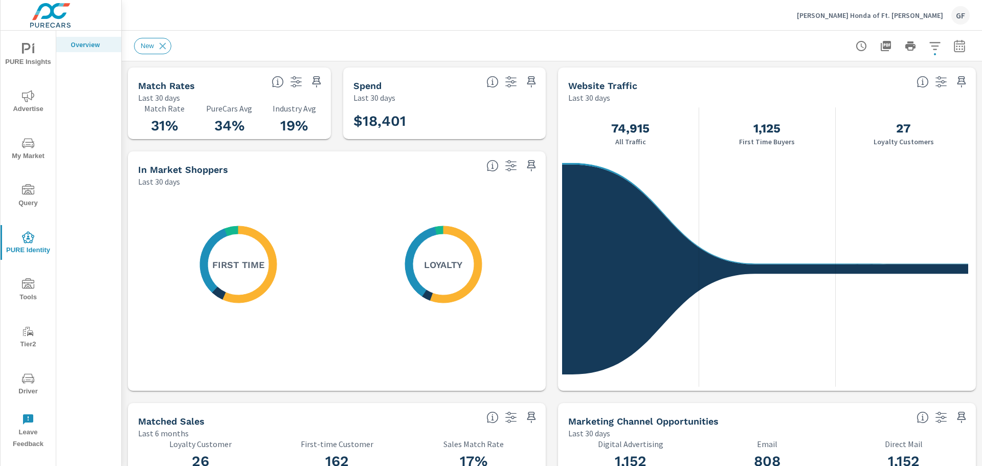
scroll to position [1, 0]
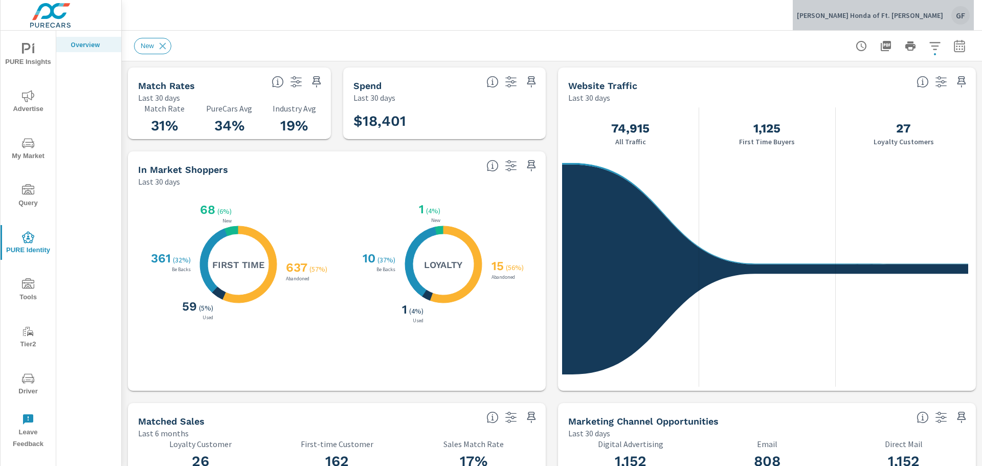
click at [959, 15] on div "GF" at bounding box center [961, 15] width 18 height 18
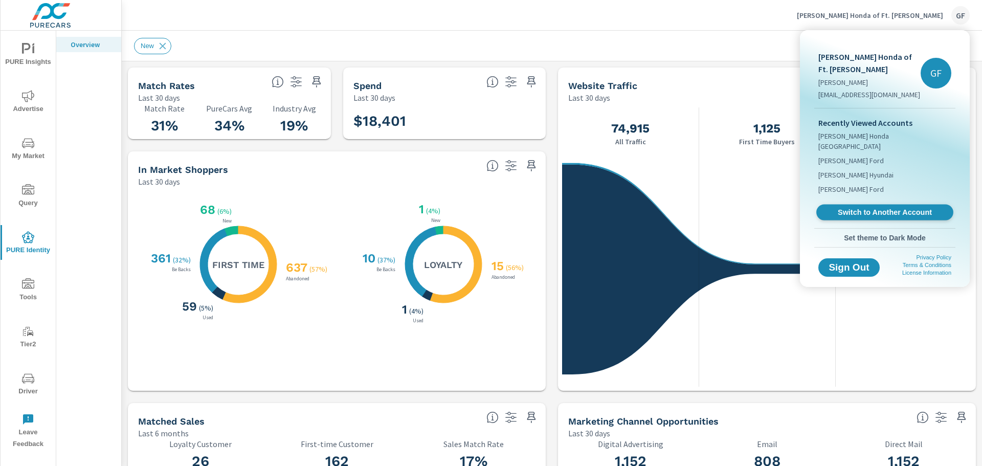
click at [899, 208] on span "Switch to Another Account" at bounding box center [884, 213] width 125 height 10
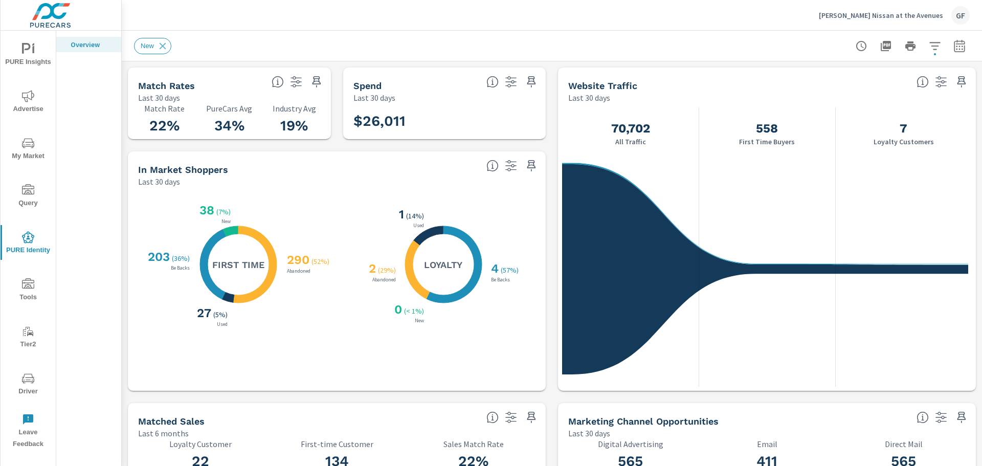
scroll to position [1, 0]
click at [955, 14] on div "GF" at bounding box center [961, 15] width 18 height 18
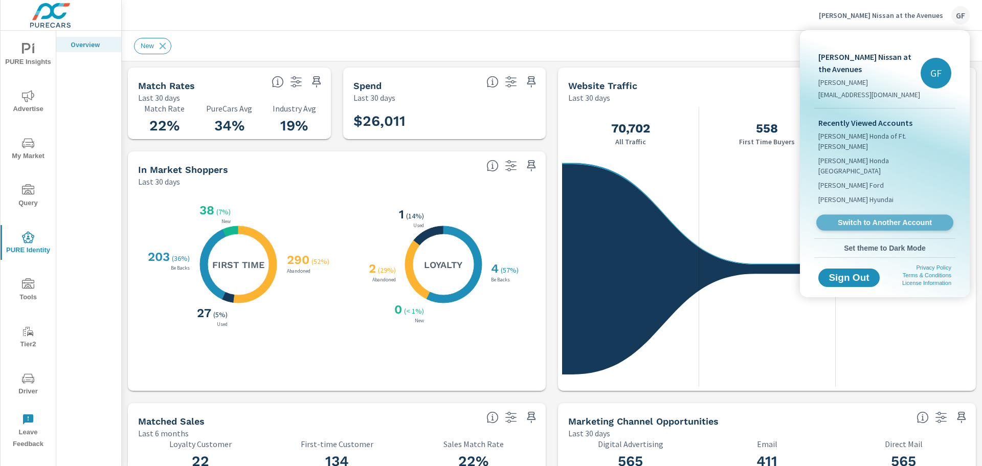
click at [880, 218] on span "Switch to Another Account" at bounding box center [884, 223] width 125 height 10
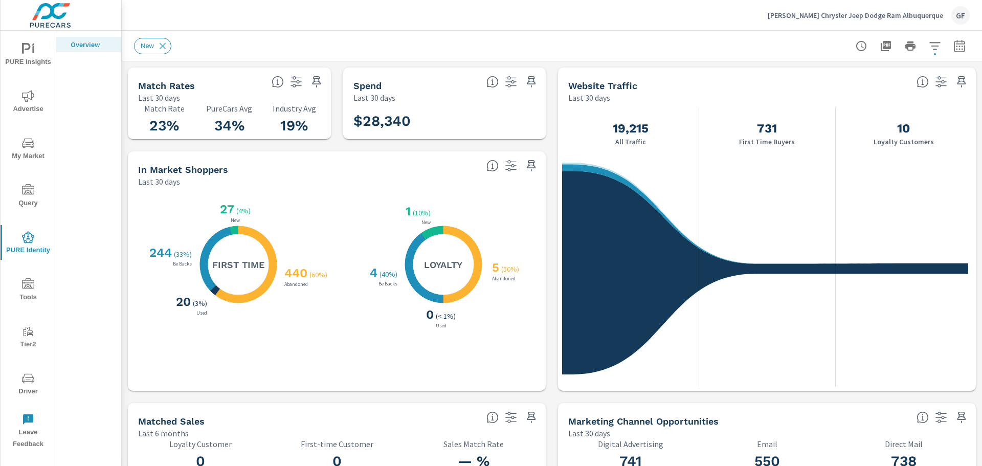
scroll to position [1, 0]
click at [964, 13] on div "GF" at bounding box center [961, 15] width 18 height 18
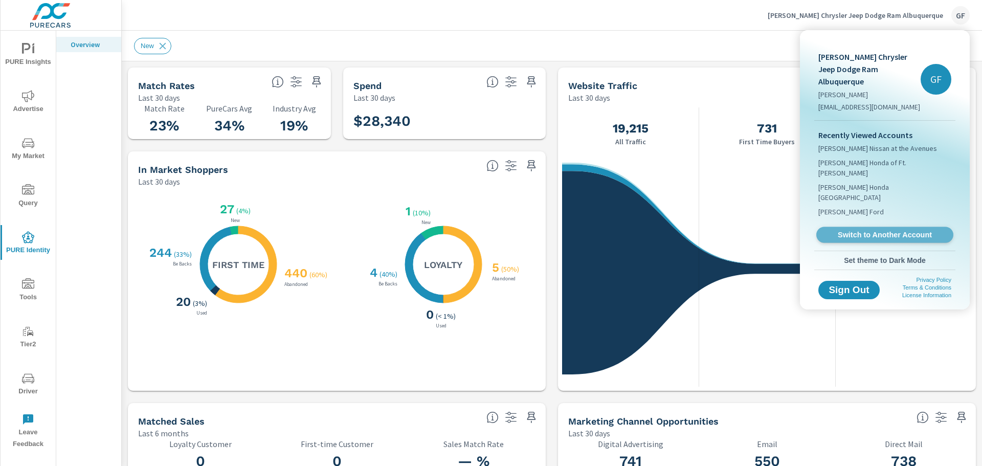
click at [895, 230] on span "Switch to Another Account" at bounding box center [884, 235] width 125 height 10
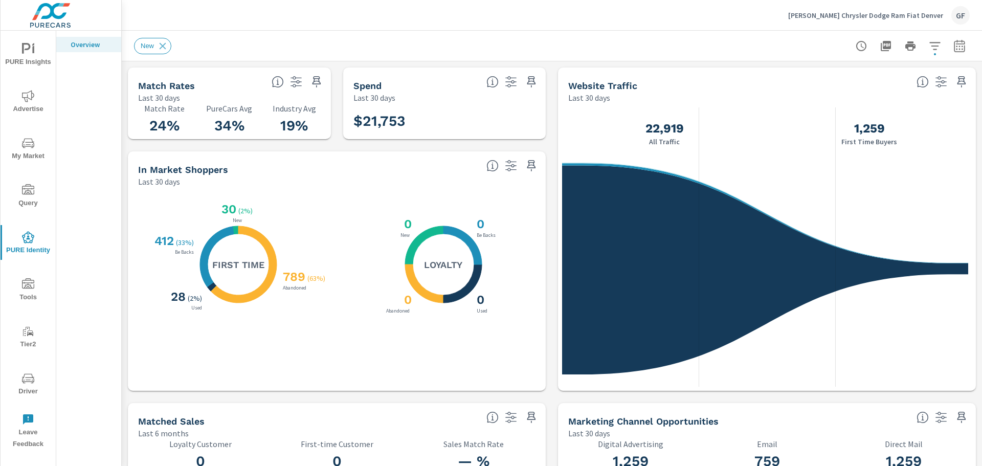
scroll to position [1, 0]
click at [954, 13] on div "GF" at bounding box center [961, 15] width 18 height 18
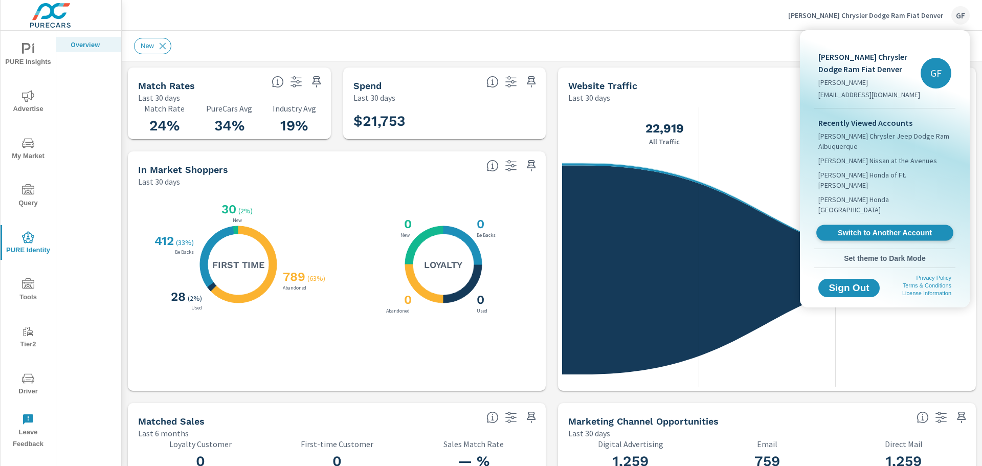
click at [889, 228] on span "Switch to Another Account" at bounding box center [884, 233] width 125 height 10
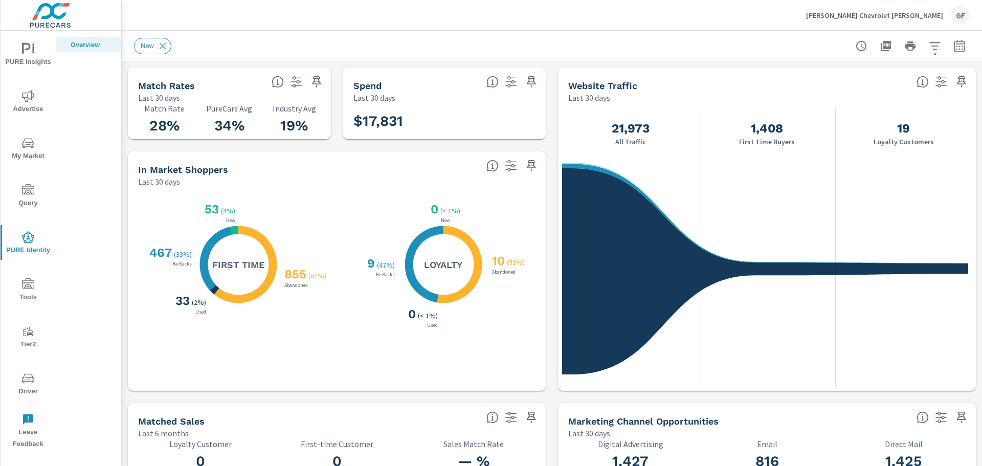
scroll to position [1, 0]
click at [964, 14] on div "GF" at bounding box center [961, 15] width 18 height 18
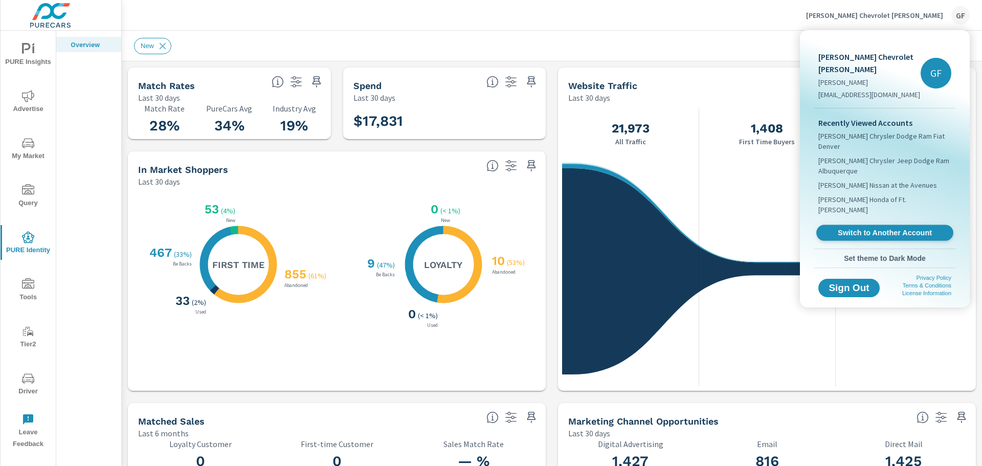
click at [887, 228] on span "Switch to Another Account" at bounding box center [884, 233] width 125 height 10
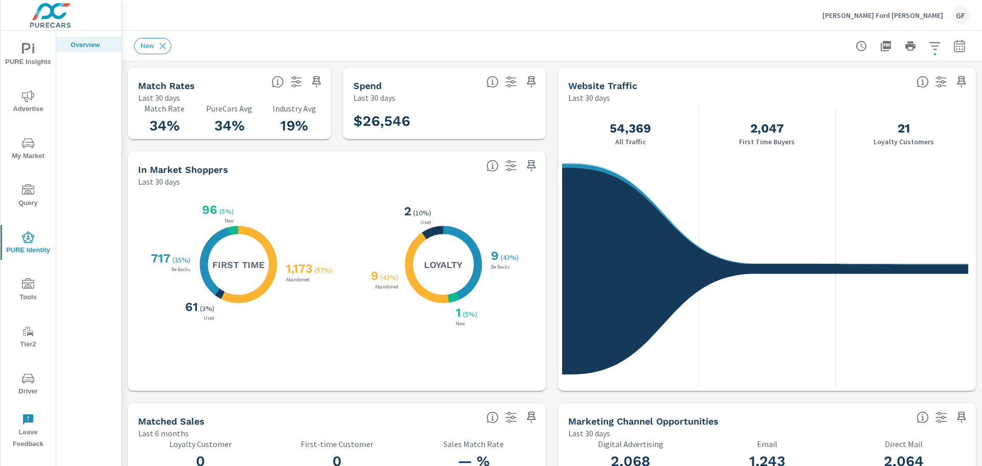
scroll to position [1, 0]
click at [961, 19] on div "GF" at bounding box center [961, 15] width 18 height 18
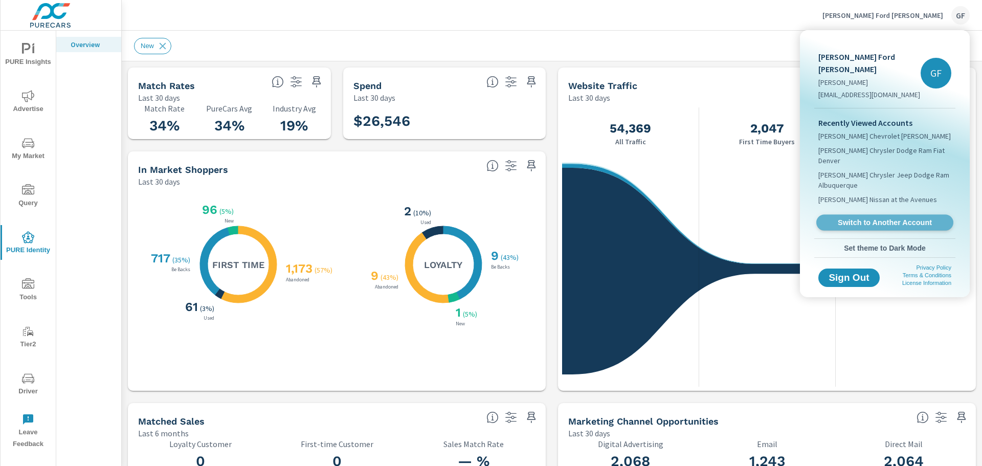
click at [884, 218] on span "Switch to Another Account" at bounding box center [884, 223] width 125 height 10
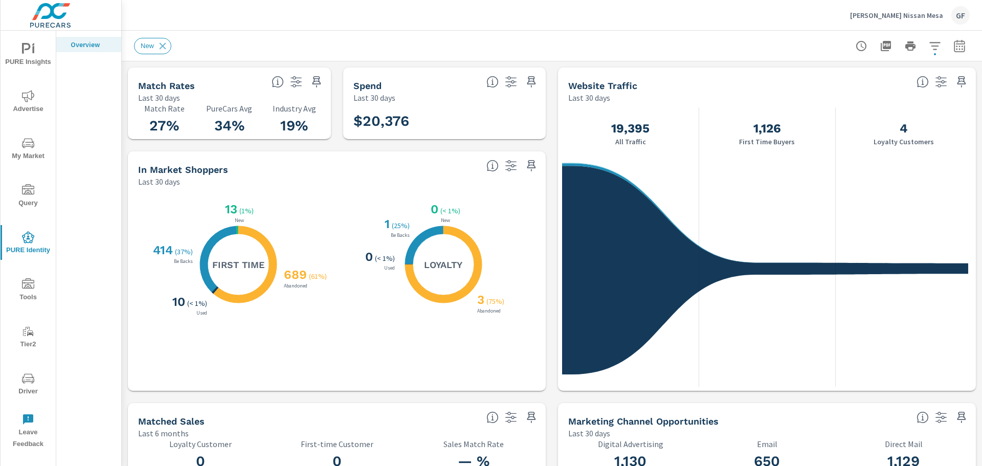
scroll to position [1, 0]
click at [966, 15] on div "GF" at bounding box center [961, 15] width 18 height 18
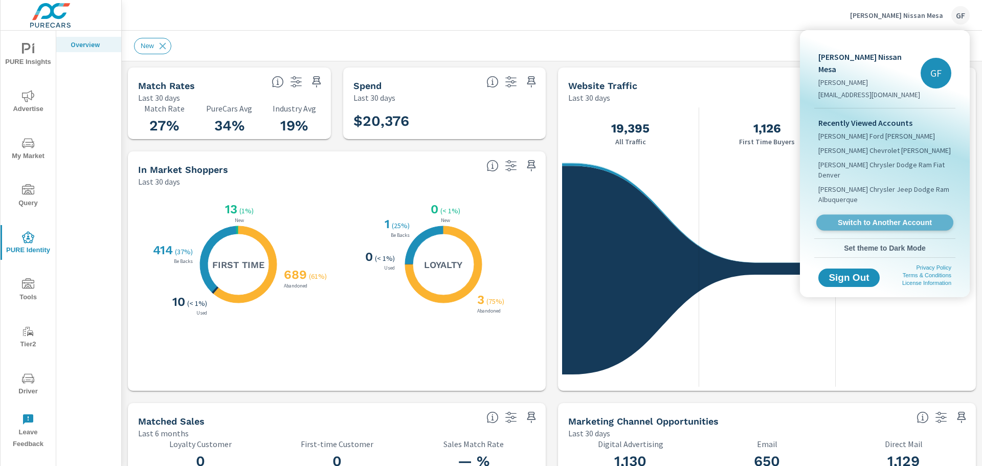
click at [902, 218] on span "Switch to Another Account" at bounding box center [884, 223] width 125 height 10
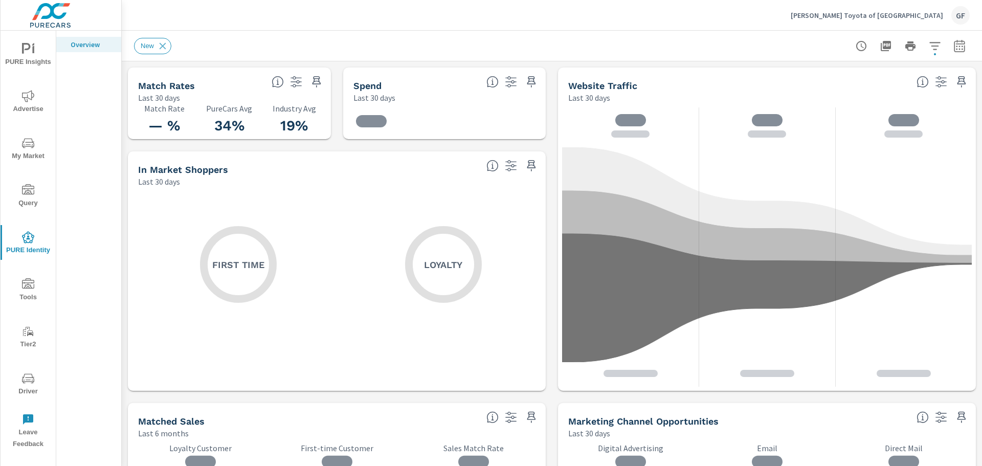
click at [967, 12] on div "GF" at bounding box center [961, 15] width 18 height 18
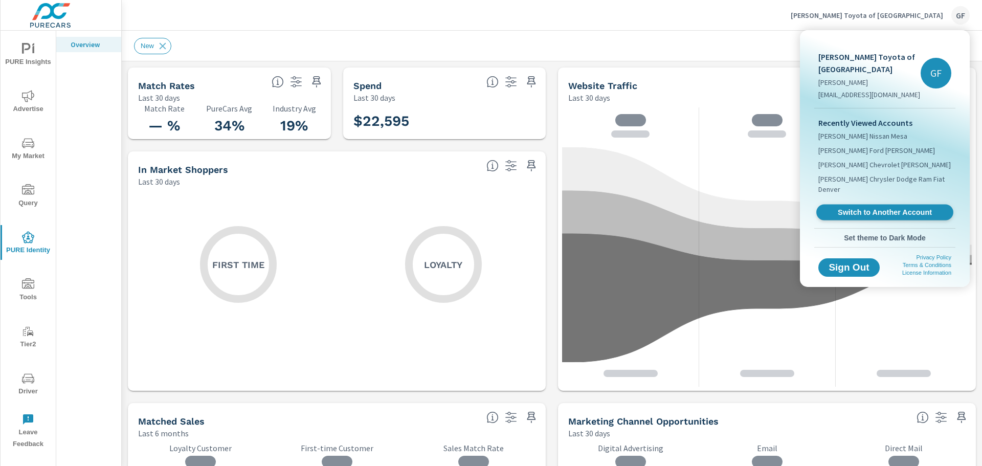
click at [887, 208] on span "Switch to Another Account" at bounding box center [884, 213] width 125 height 10
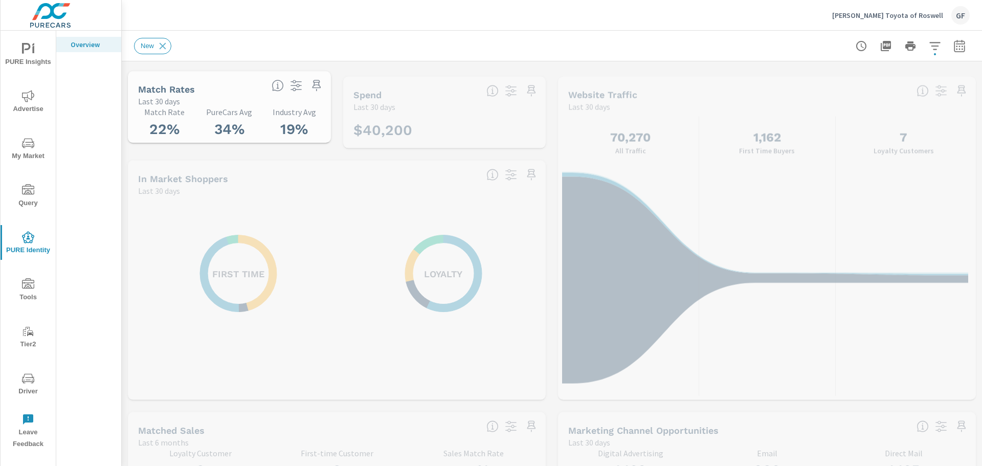
scroll to position [1, 0]
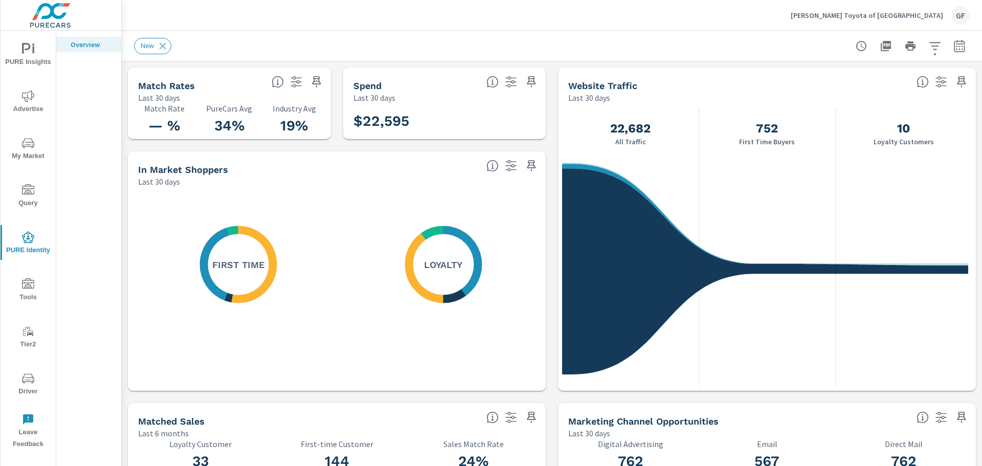
scroll to position [1, 0]
click at [963, 19] on div "GF" at bounding box center [961, 15] width 18 height 18
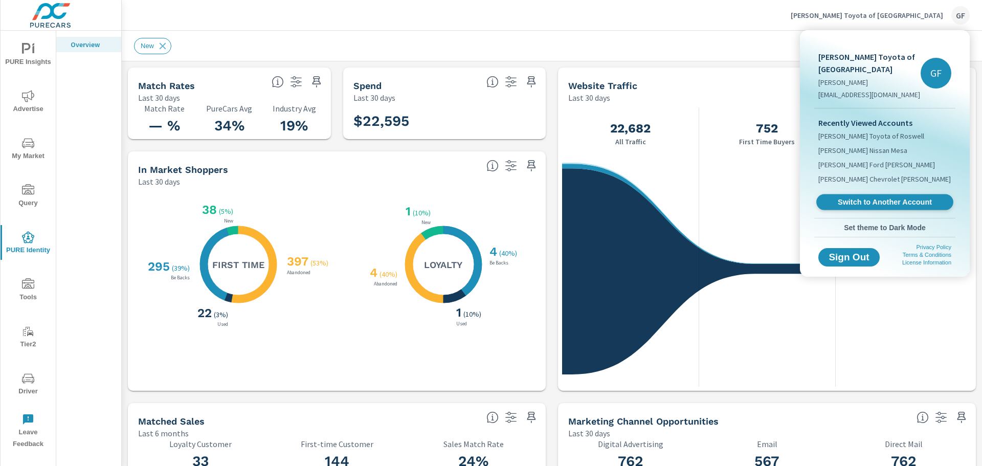
click at [848, 194] on link "Switch to Another Account" at bounding box center [884, 202] width 137 height 16
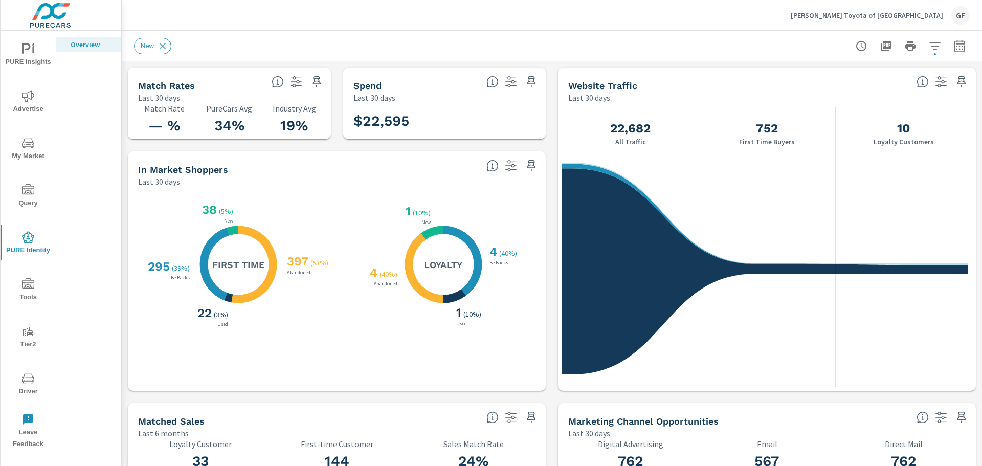
scroll to position [1, 0]
click at [954, 16] on div "GF" at bounding box center [961, 15] width 18 height 18
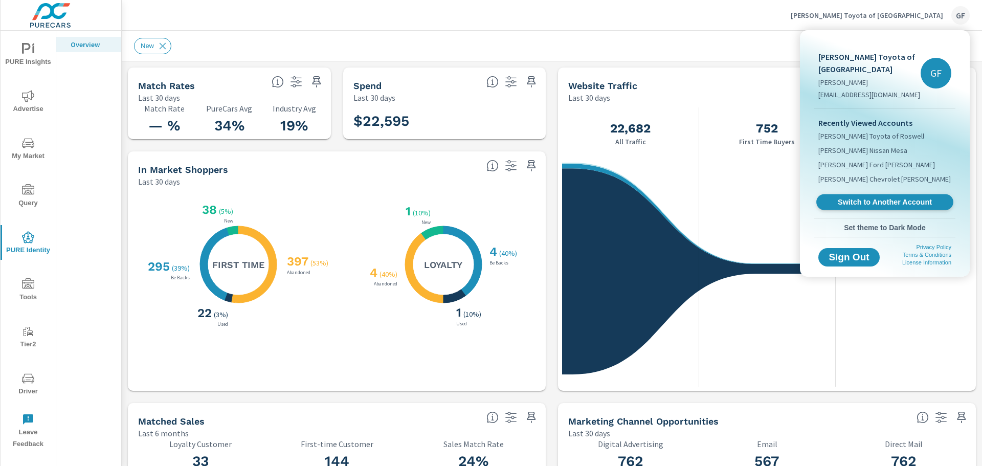
click at [905, 197] on span "Switch to Another Account" at bounding box center [884, 202] width 125 height 10
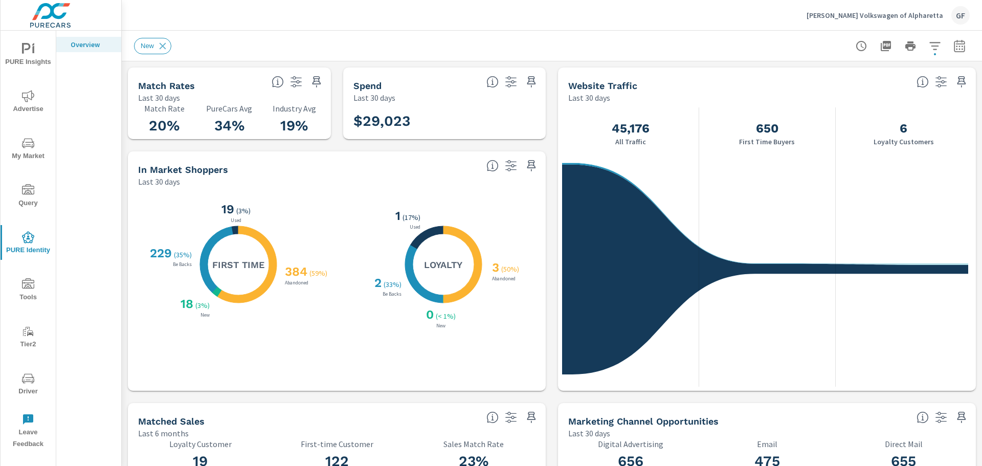
scroll to position [1, 0]
click at [960, 11] on div "GF" at bounding box center [961, 15] width 18 height 18
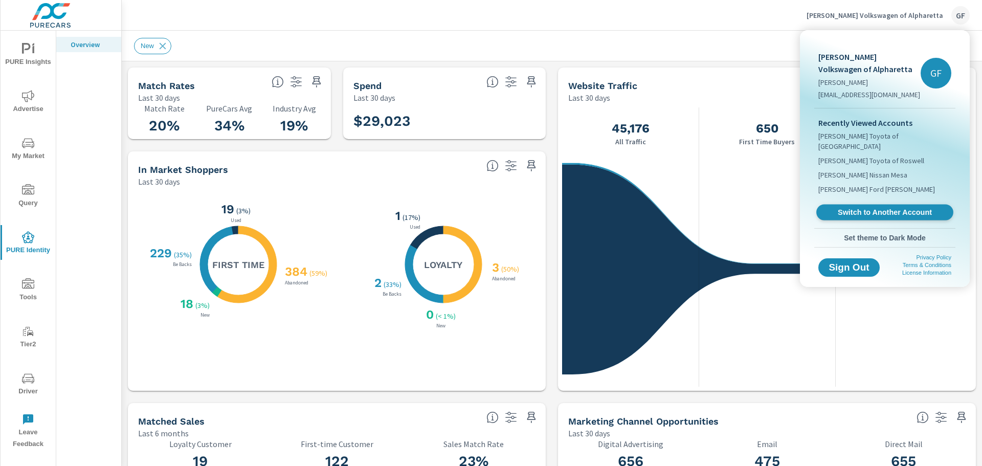
click at [894, 205] on link "Switch to Another Account" at bounding box center [884, 213] width 137 height 16
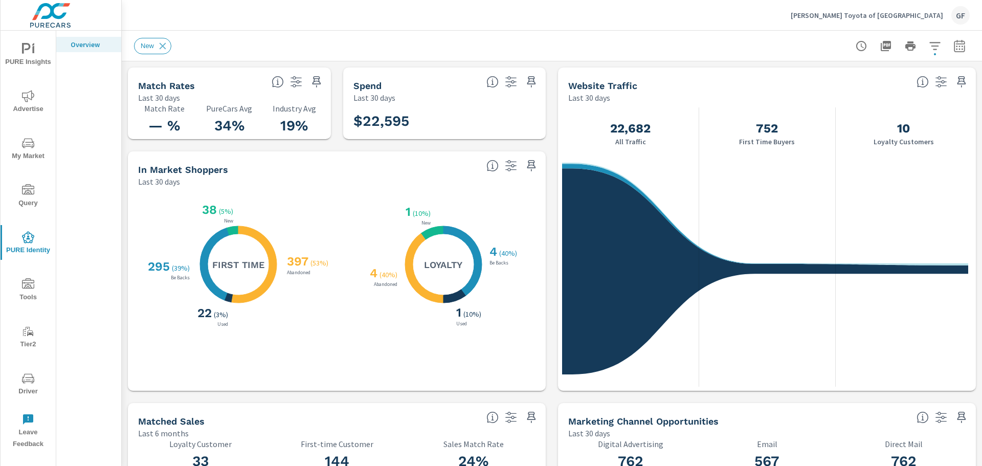
scroll to position [1, 0]
click at [961, 14] on div "GF" at bounding box center [961, 15] width 18 height 18
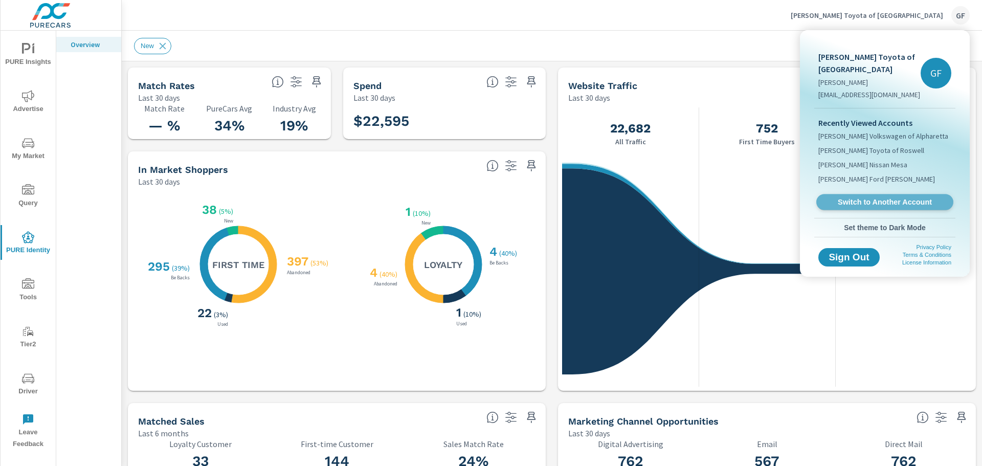
click at [871, 197] on span "Switch to Another Account" at bounding box center [884, 202] width 125 height 10
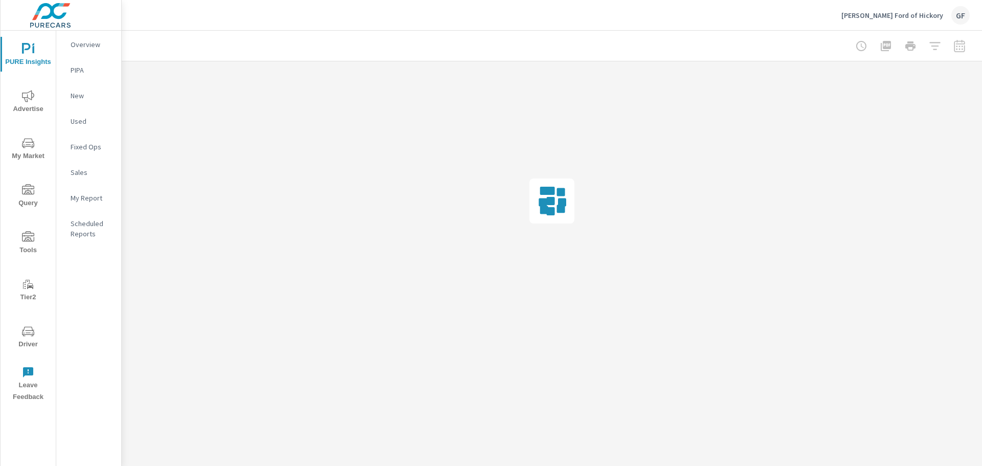
click at [962, 15] on div "GF" at bounding box center [961, 15] width 18 height 18
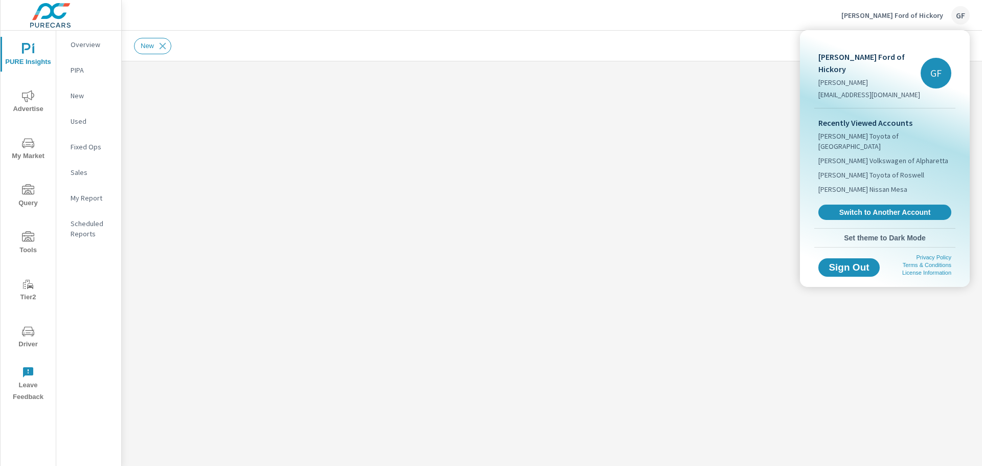
click at [34, 55] on div at bounding box center [491, 233] width 982 height 466
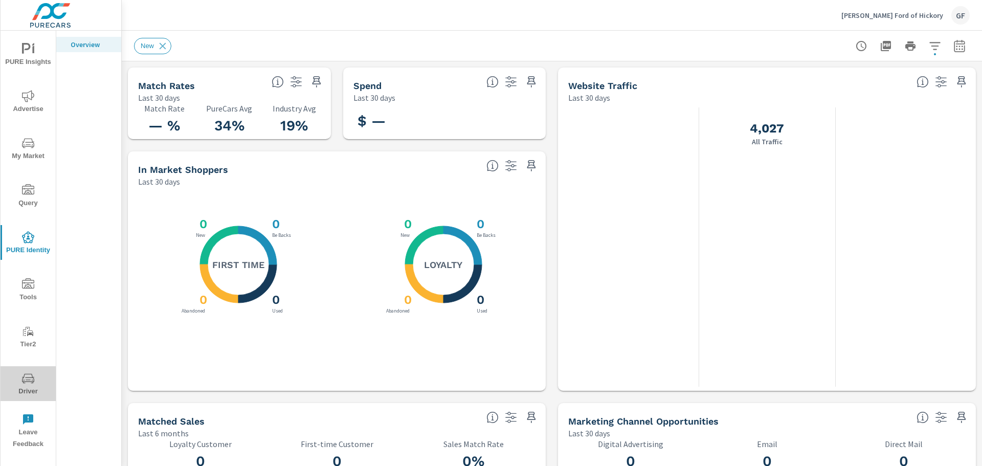
click at [32, 380] on icon "nav menu" at bounding box center [32, 380] width 1 height 1
click at [28, 387] on span "Driver" at bounding box center [28, 384] width 49 height 25
